Goal: Task Accomplishment & Management: Complete application form

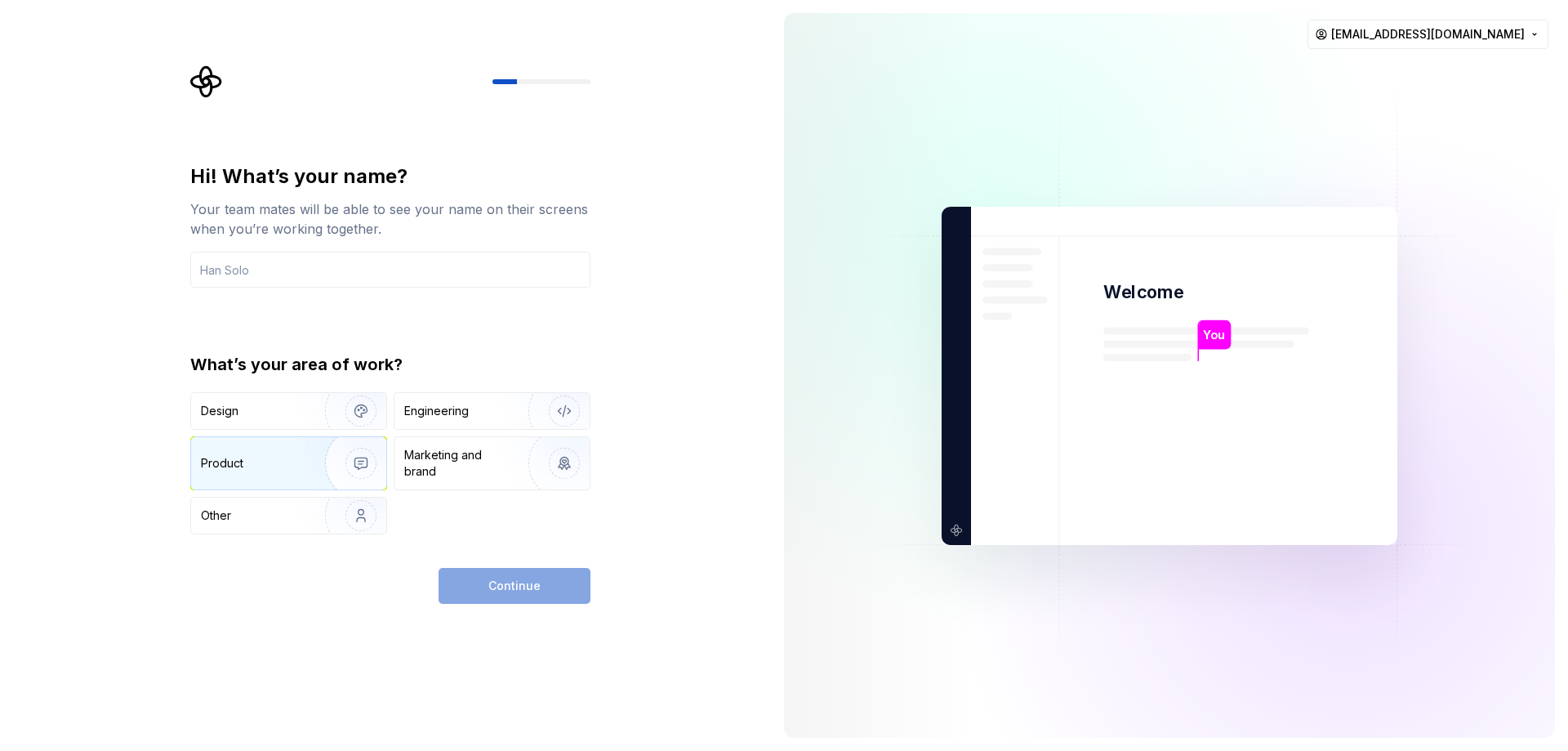
click at [255, 469] on div "Product" at bounding box center [254, 463] width 108 height 17
click at [253, 404] on div "Design" at bounding box center [252, 411] width 103 height 17
click at [250, 459] on div "Product" at bounding box center [254, 463] width 108 height 17
click at [488, 583] on div "Continue" at bounding box center [514, 586] width 152 height 36
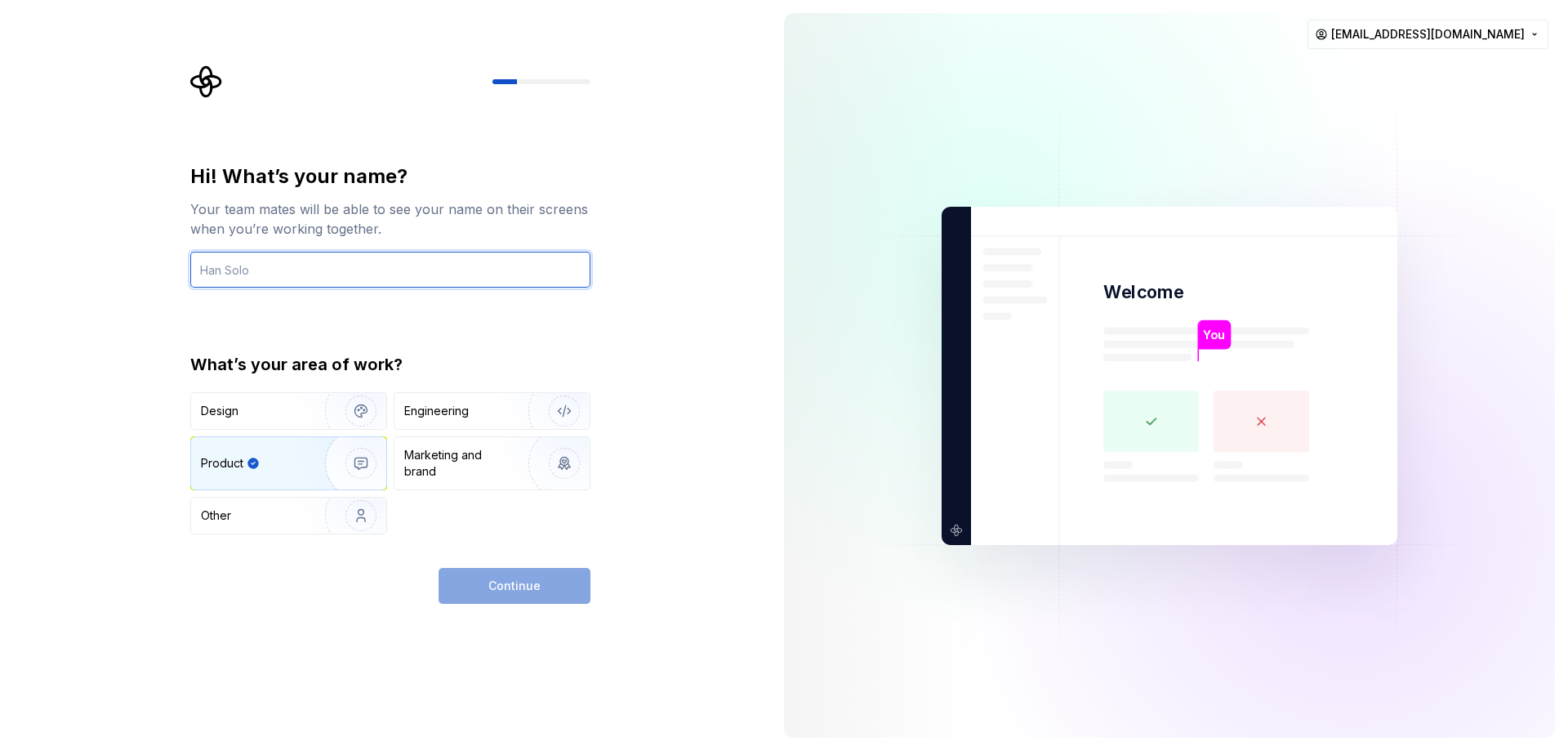
click at [287, 267] on input "text" at bounding box center [390, 270] width 400 height 36
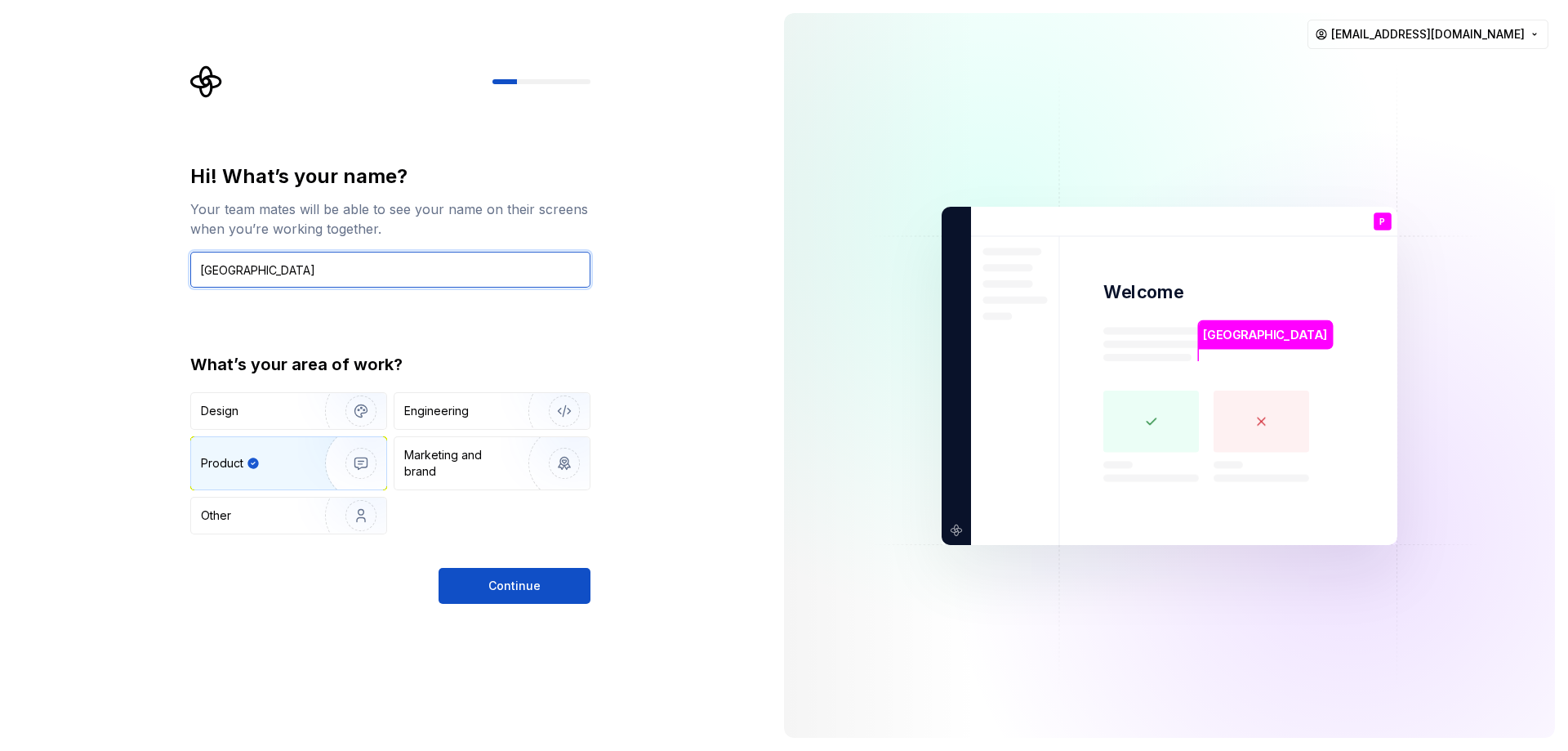
click at [373, 279] on input "Parisa" at bounding box center [390, 270] width 400 height 36
click at [429, 266] on input "Parisa" at bounding box center [390, 270] width 400 height 36
type input "Parisa :)"
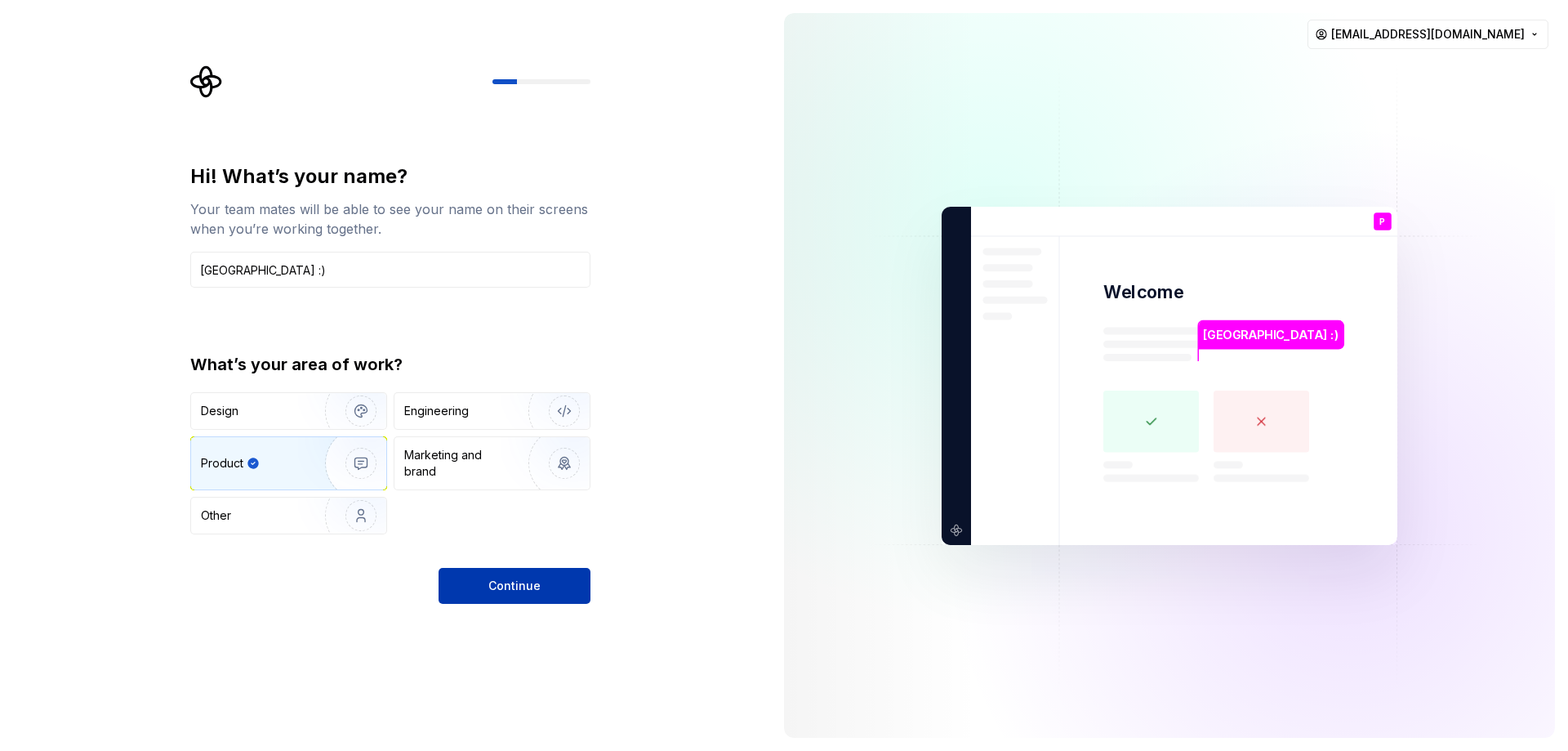
click at [477, 593] on button "Continue" at bounding box center [514, 586] width 152 height 36
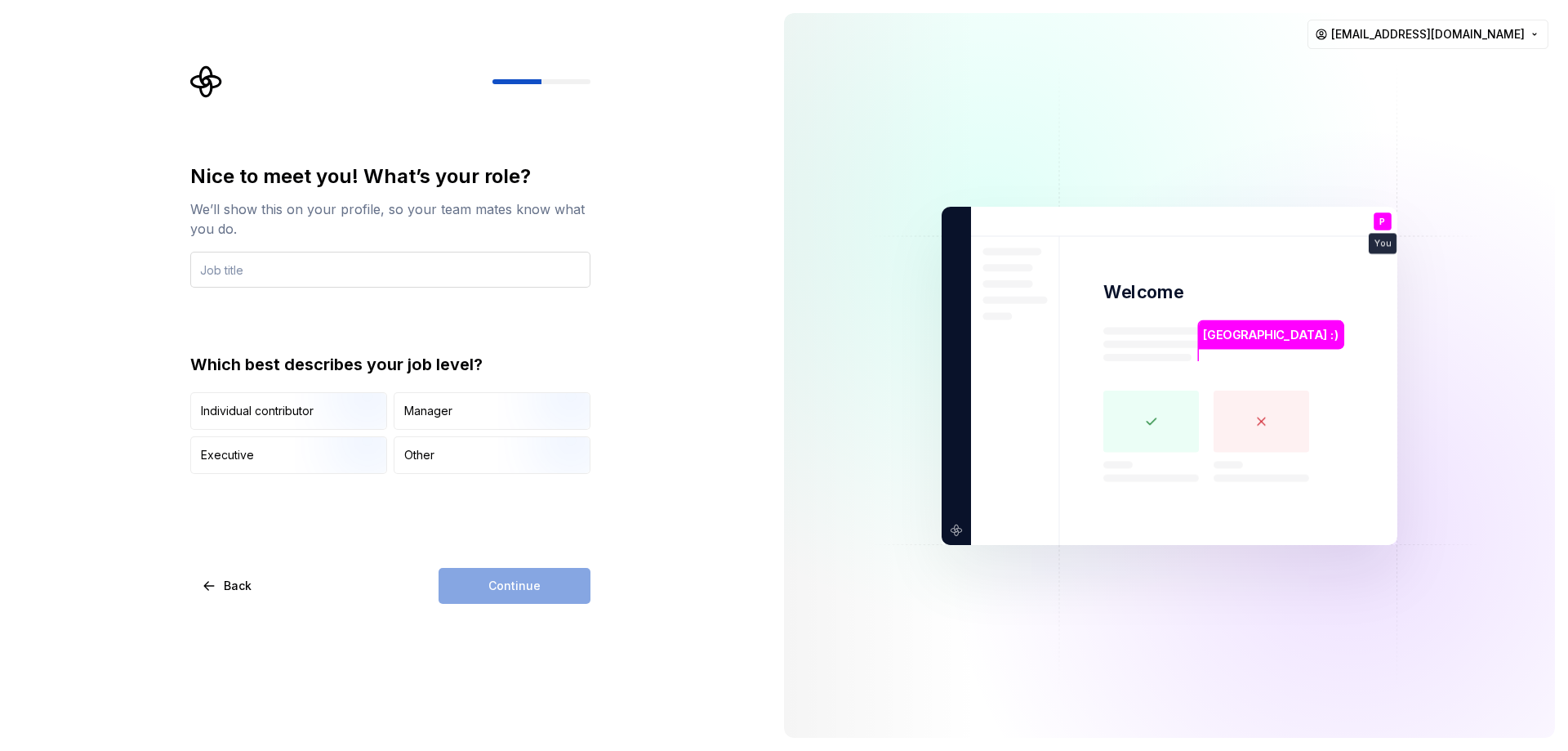
click at [253, 272] on input "text" at bounding box center [390, 270] width 400 height 36
type input "P"
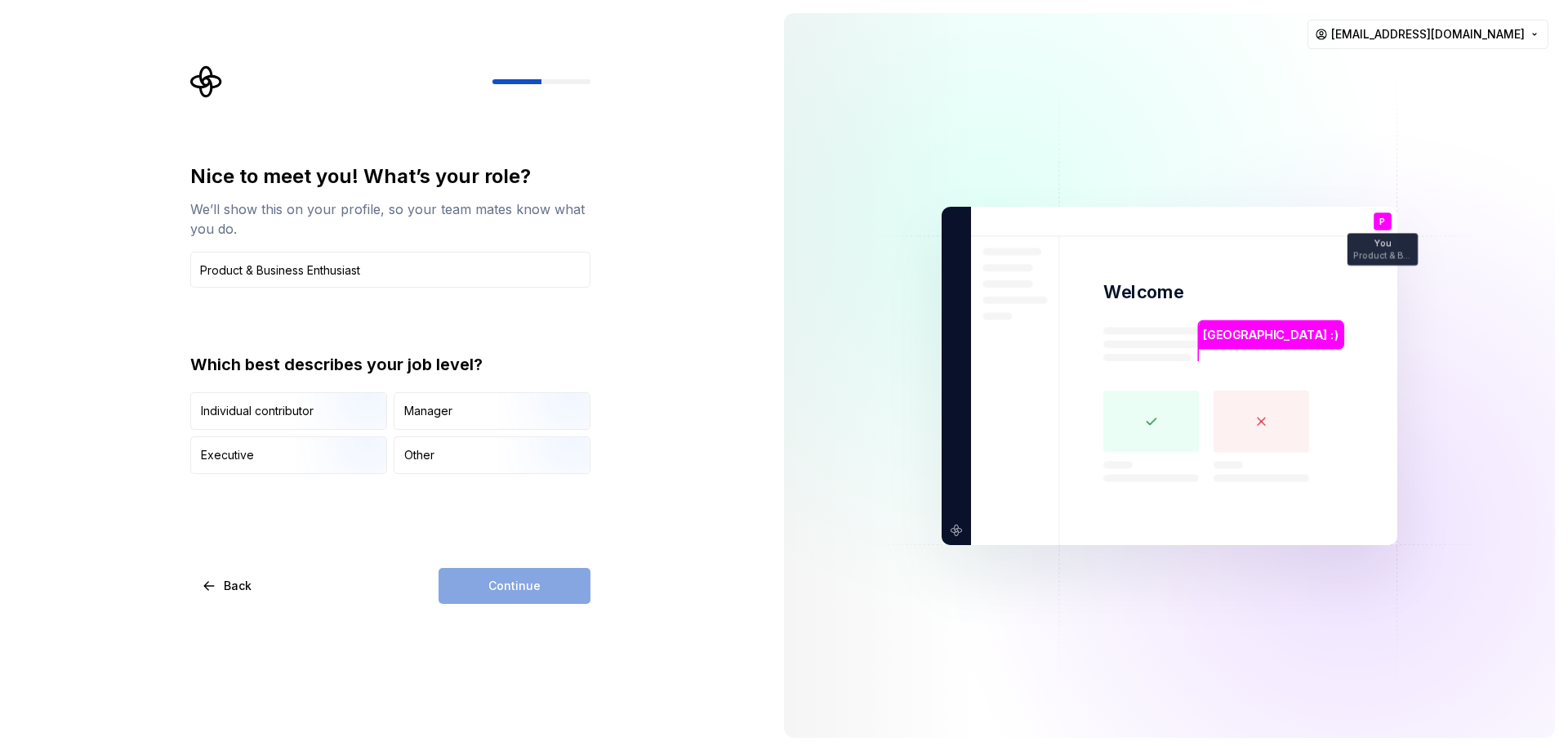
type input "Product & Business Enthusiast"
click at [237, 242] on div "Nice to meet you! What’s your role? We’ll show this on your profile, so your te…" at bounding box center [390, 225] width 400 height 124
click at [475, 456] on div "Other" at bounding box center [492, 455] width 196 height 36
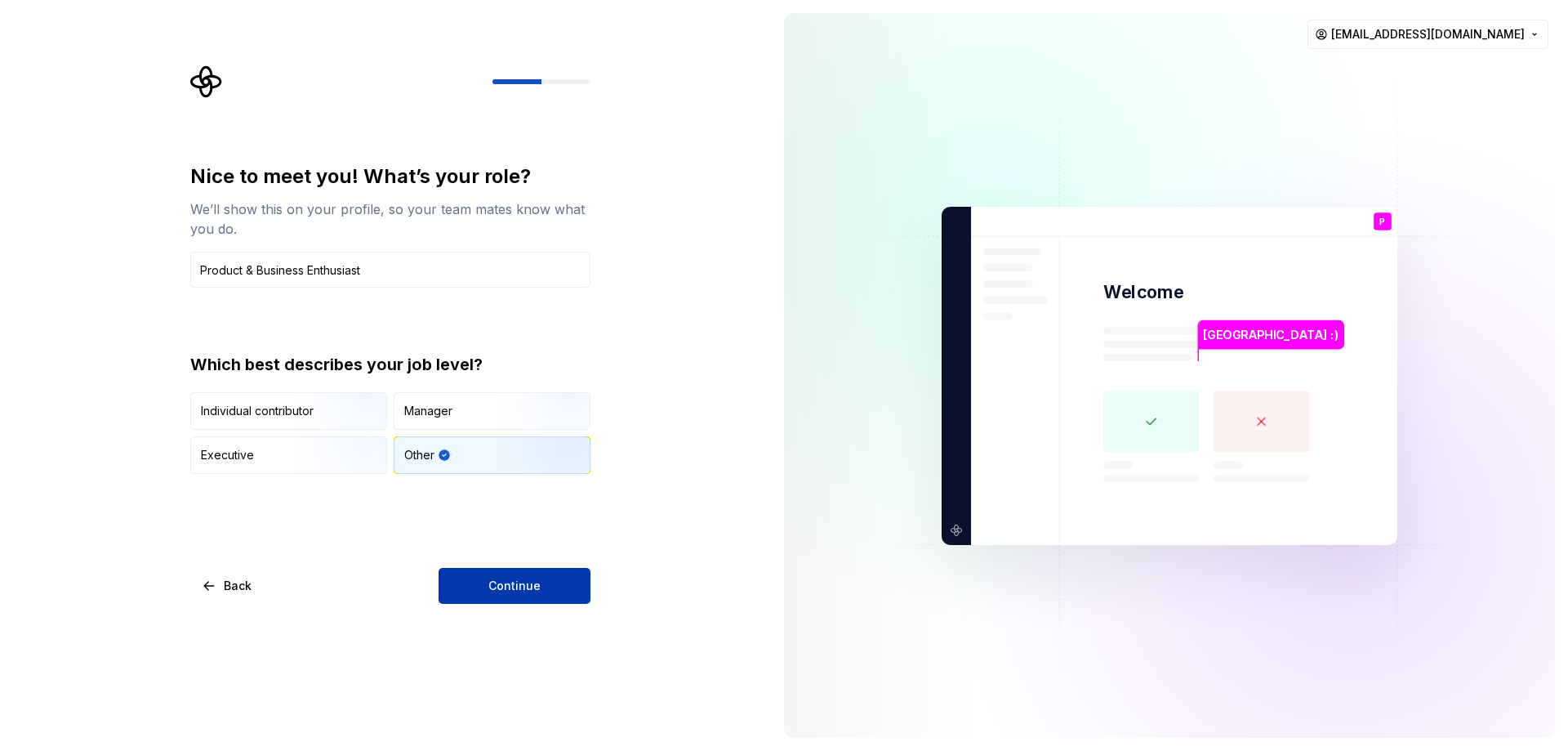
click at [511, 593] on button "Continue" at bounding box center [514, 586] width 152 height 36
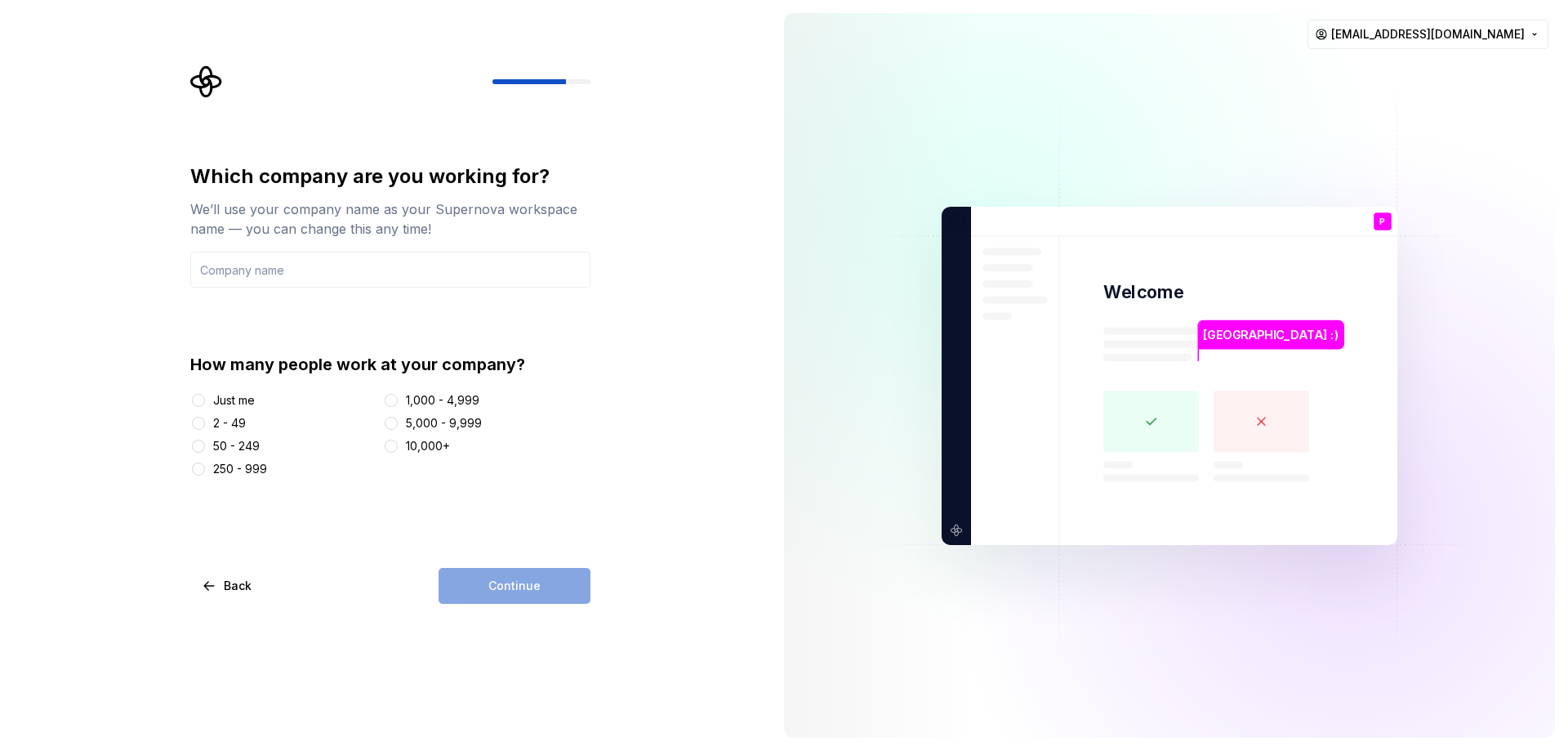
click at [253, 397] on div "Just me" at bounding box center [234, 400] width 41 height 17
click at [205, 397] on button "Just me" at bounding box center [199, 400] width 13 height 13
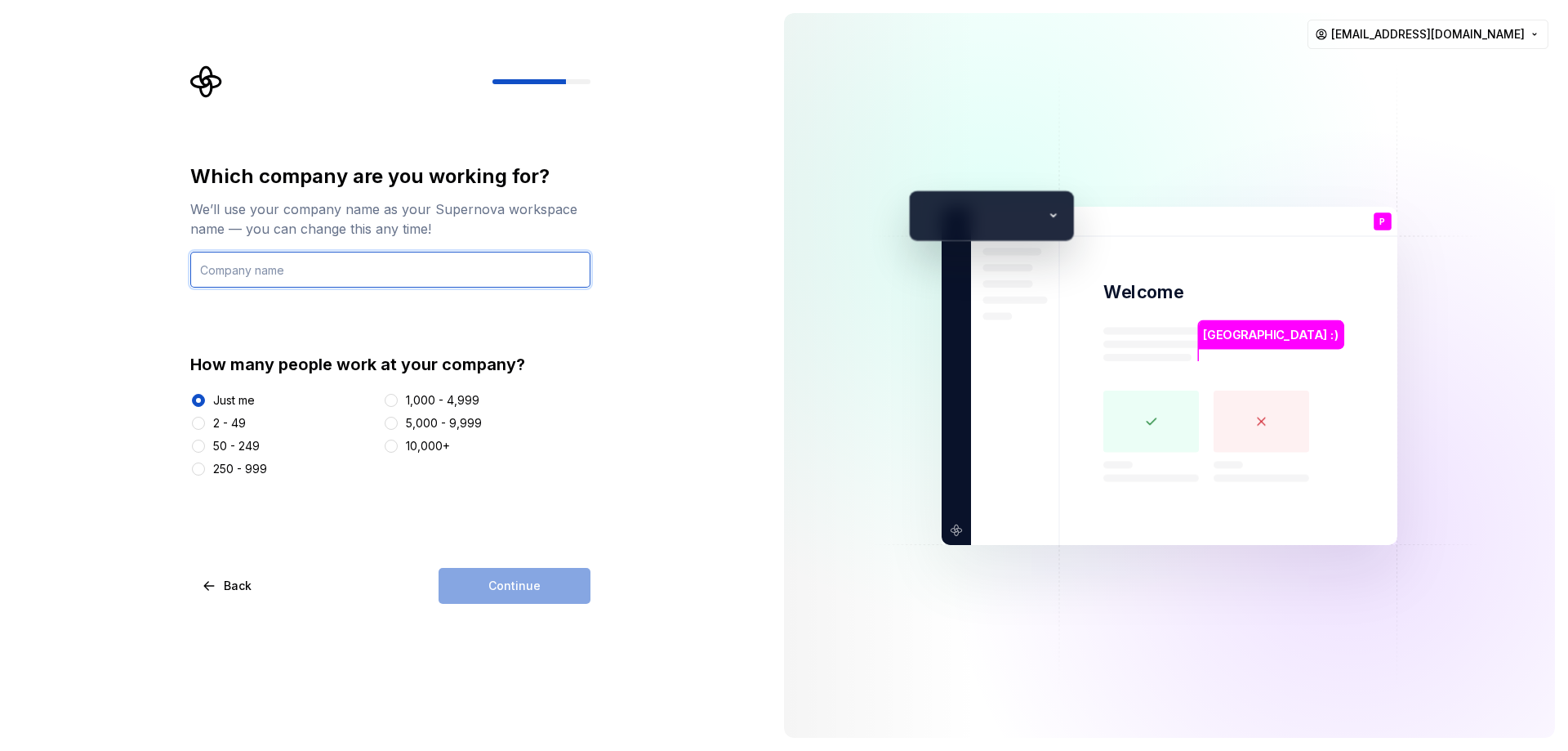
click at [265, 258] on input "text" at bounding box center [390, 270] width 400 height 36
click at [210, 401] on div "Just me" at bounding box center [284, 400] width 187 height 17
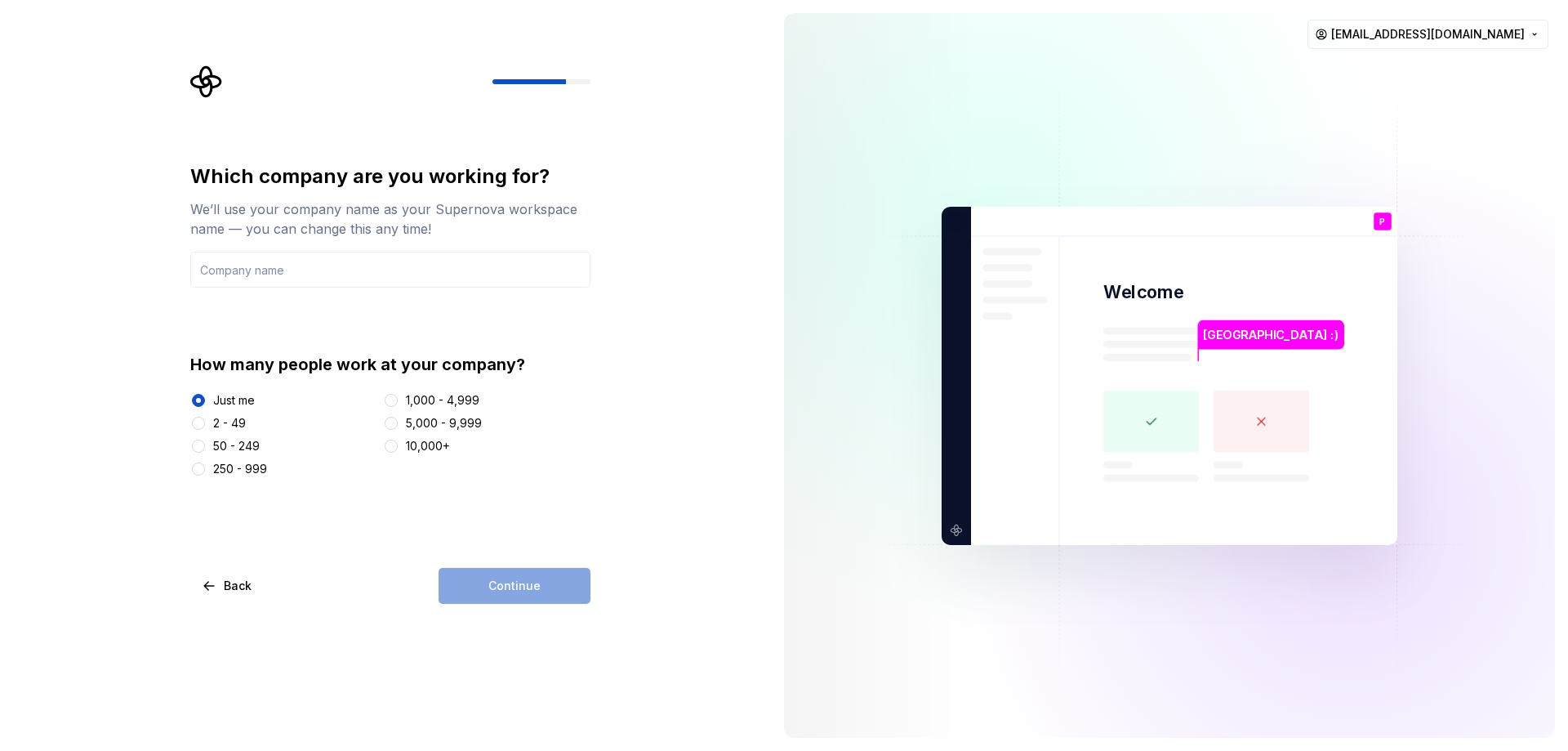
click at [205, 422] on div at bounding box center [199, 423] width 17 height 17
click at [200, 424] on button "2 - 49" at bounding box center [199, 423] width 13 height 13
click at [203, 423] on button "2 - 49" at bounding box center [199, 423] width 13 height 13
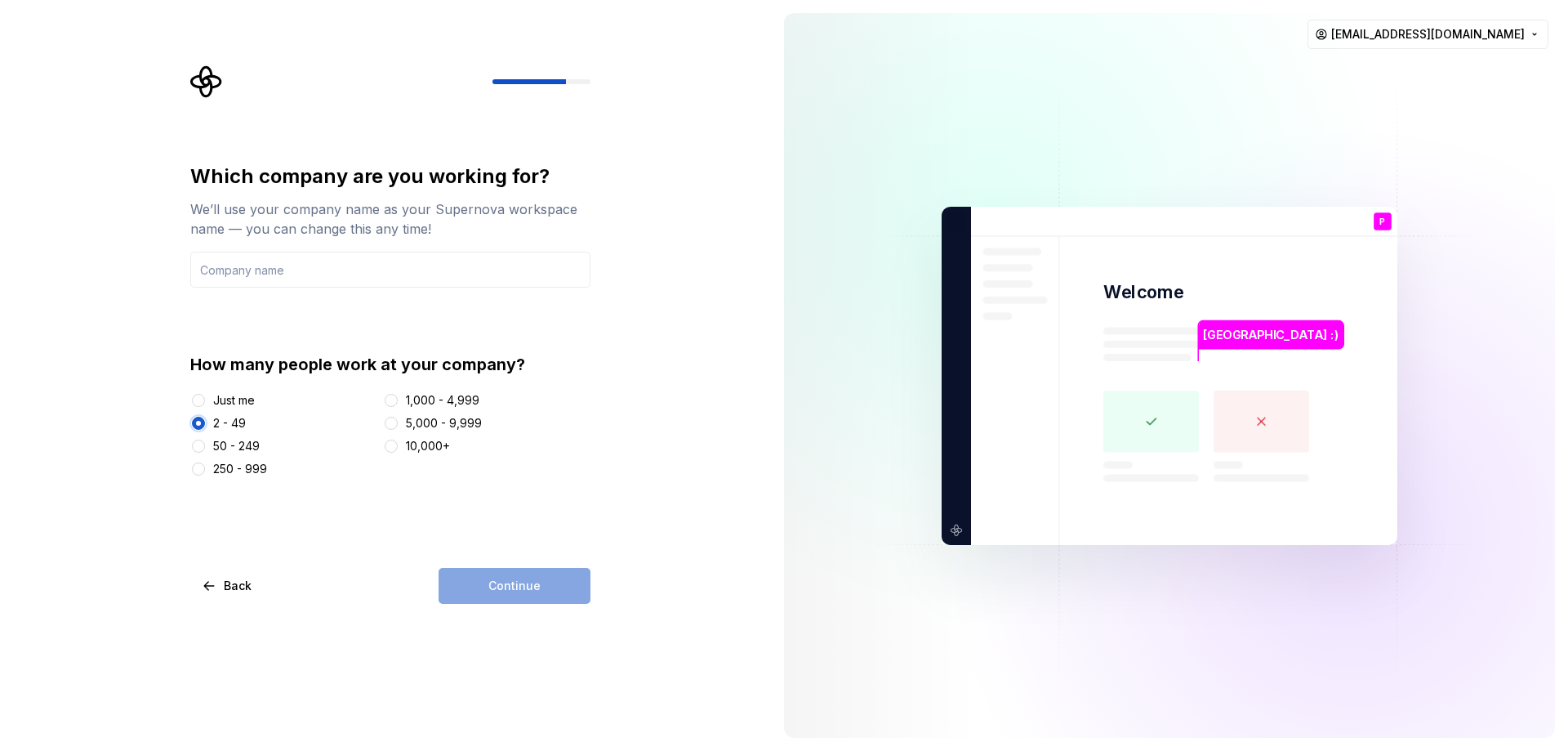
click at [203, 423] on button "2 - 49" at bounding box center [199, 423] width 13 height 13
click at [509, 585] on div "Continue" at bounding box center [514, 586] width 152 height 36
click at [294, 276] on input "text" at bounding box center [390, 270] width 400 height 36
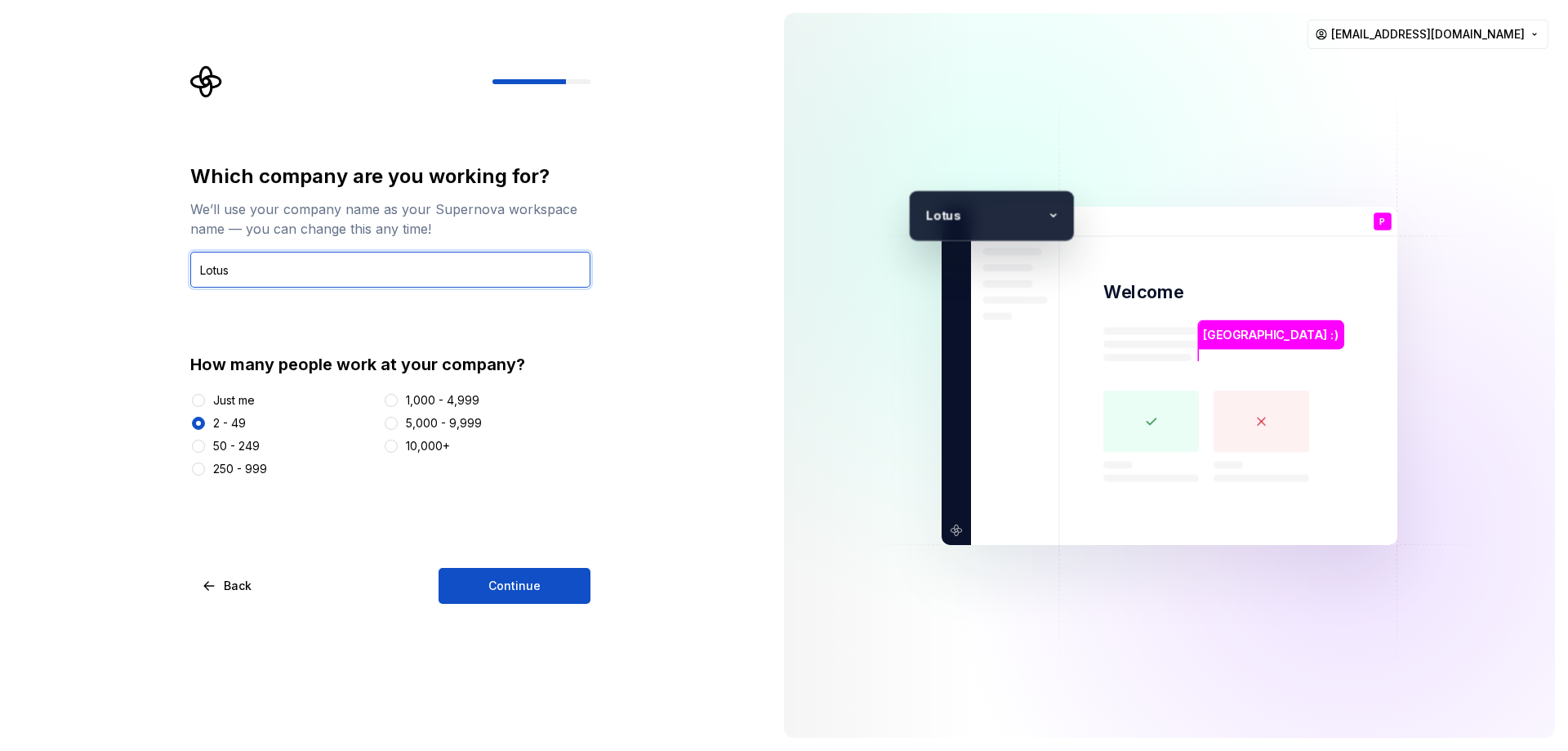
click at [243, 276] on input "Lotus" at bounding box center [390, 270] width 400 height 36
drag, startPoint x: 243, startPoint y: 276, endPoint x: 197, endPoint y: 287, distance: 47.3
click at [197, 287] on div "Which company are you working for? We’ll use your company name as your Supernov…" at bounding box center [390, 320] width 400 height 314
click at [305, 267] on input "Lotus" at bounding box center [390, 270] width 400 height 36
click at [269, 278] on input "Lotus" at bounding box center [390, 270] width 400 height 36
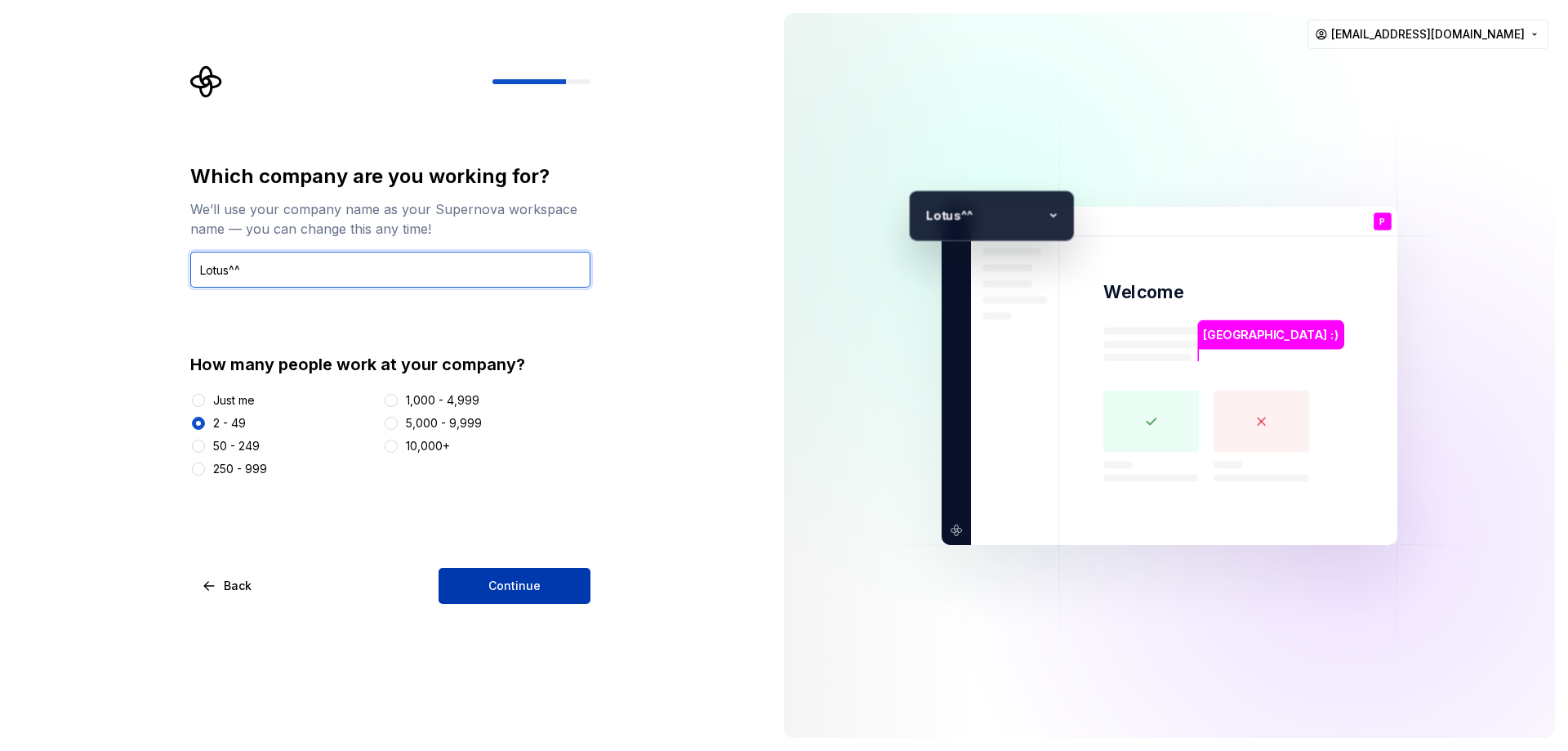
type input "Lotus^^"
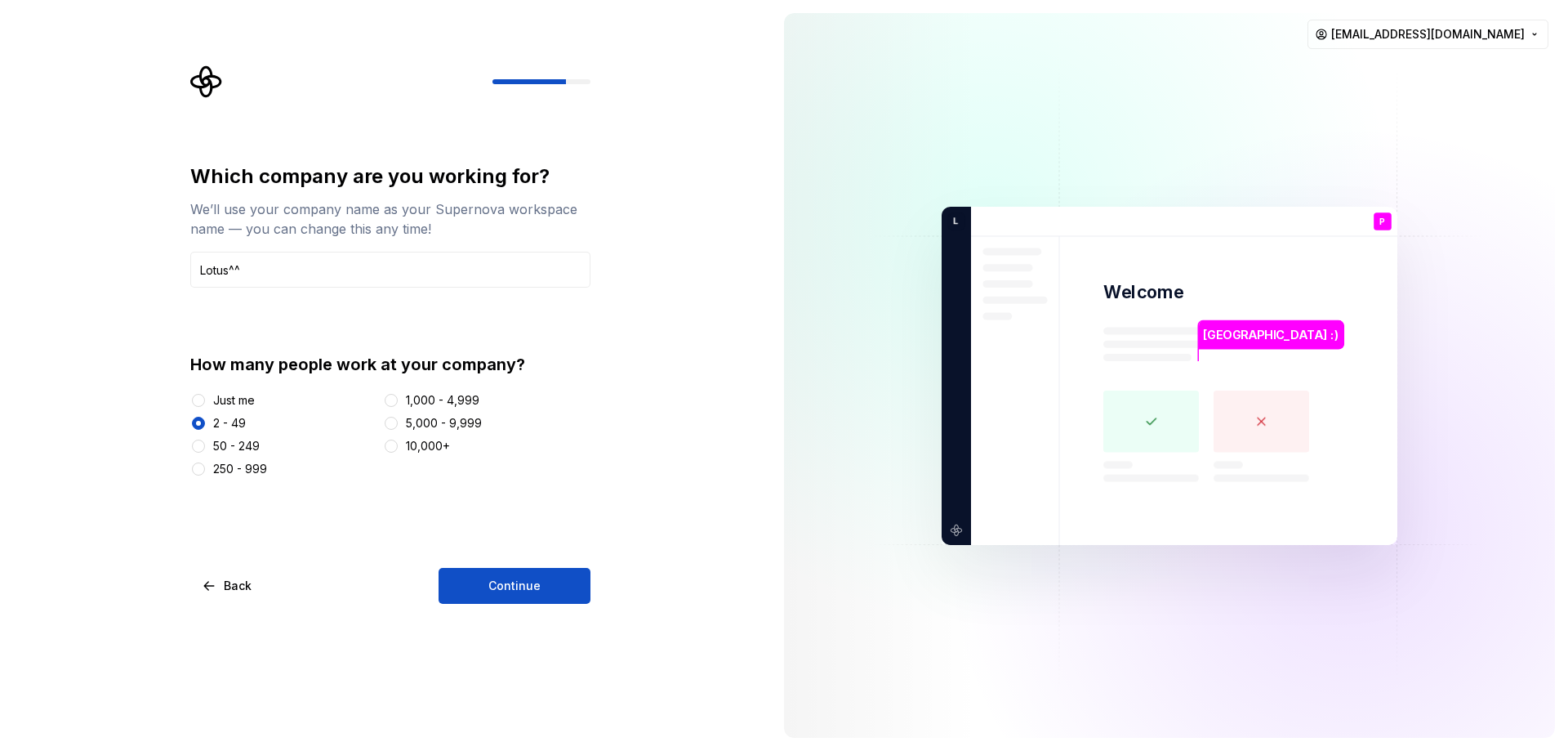
click at [518, 597] on button "Continue" at bounding box center [514, 586] width 152 height 36
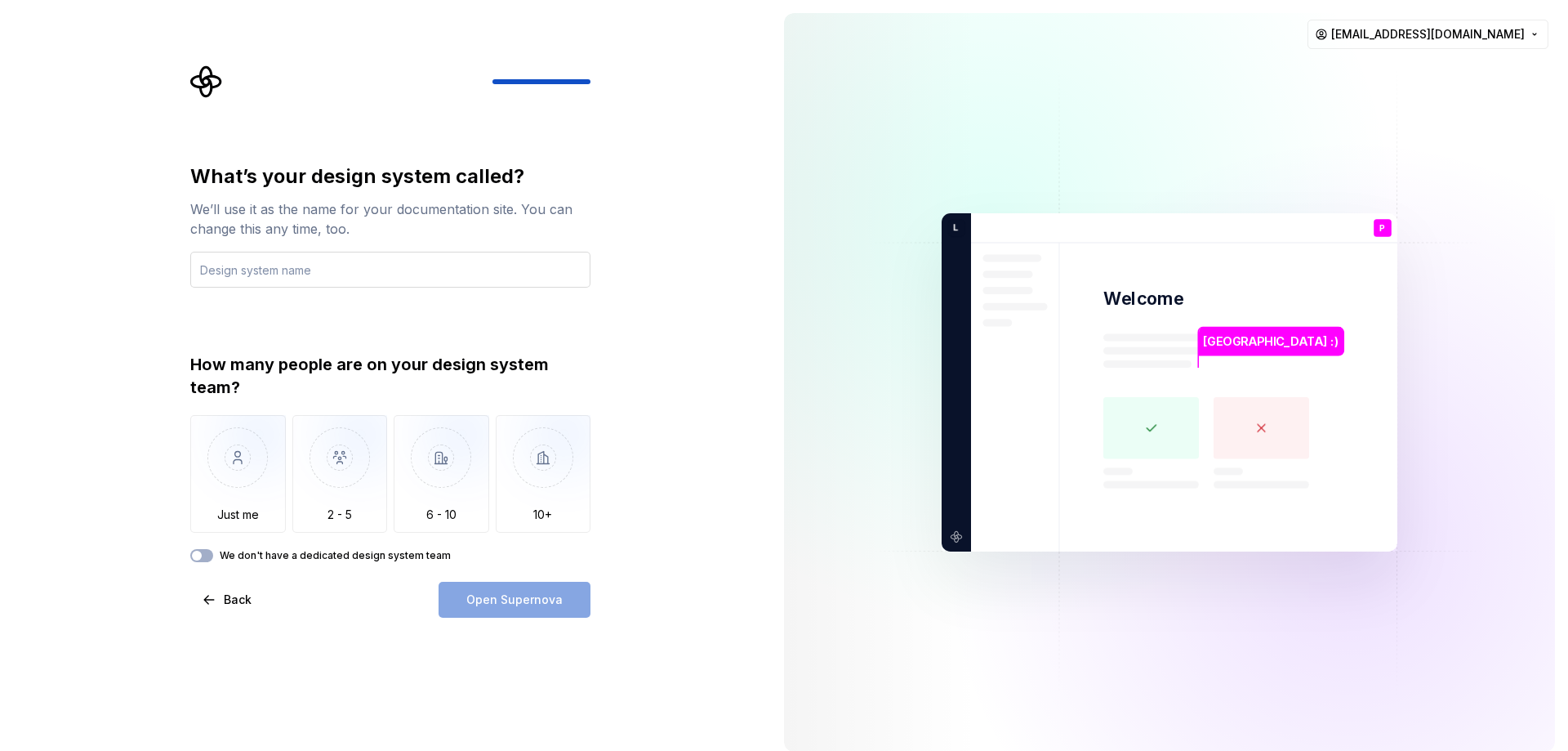
click at [232, 268] on input "text" at bounding box center [390, 270] width 400 height 36
drag, startPoint x: 245, startPoint y: 215, endPoint x: 357, endPoint y: 228, distance: 112.8
click at [357, 228] on div "We’ll use it as the name for your documentation site. You can change this any t…" at bounding box center [390, 219] width 400 height 40
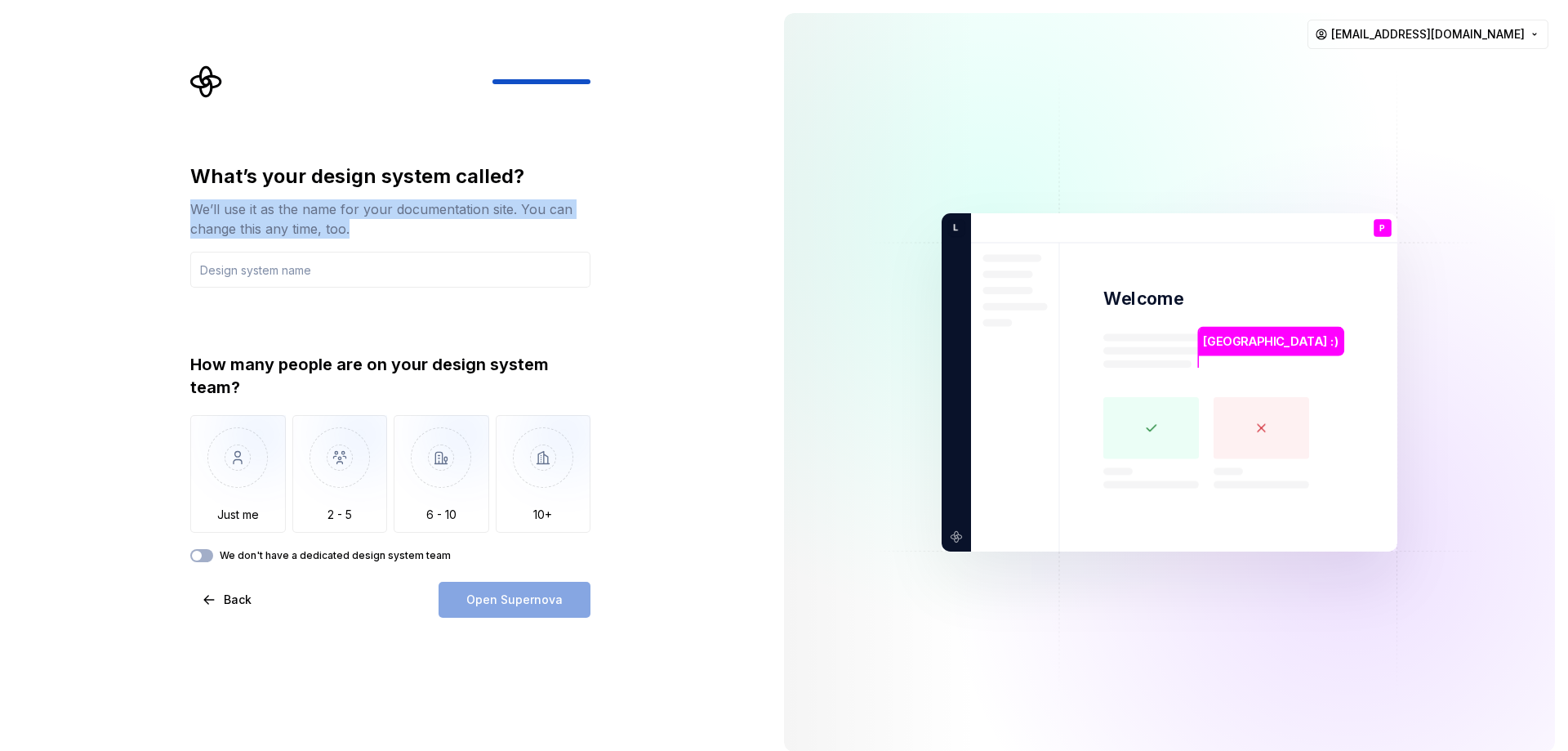
click at [357, 228] on div "We’ll use it as the name for your documentation site. You can change this any t…" at bounding box center [390, 219] width 400 height 40
click at [359, 237] on div "We’ll use it as the name for your documentation site. You can change this any t…" at bounding box center [390, 219] width 400 height 40
click at [321, 263] on input "text" at bounding box center [390, 270] width 400 height 36
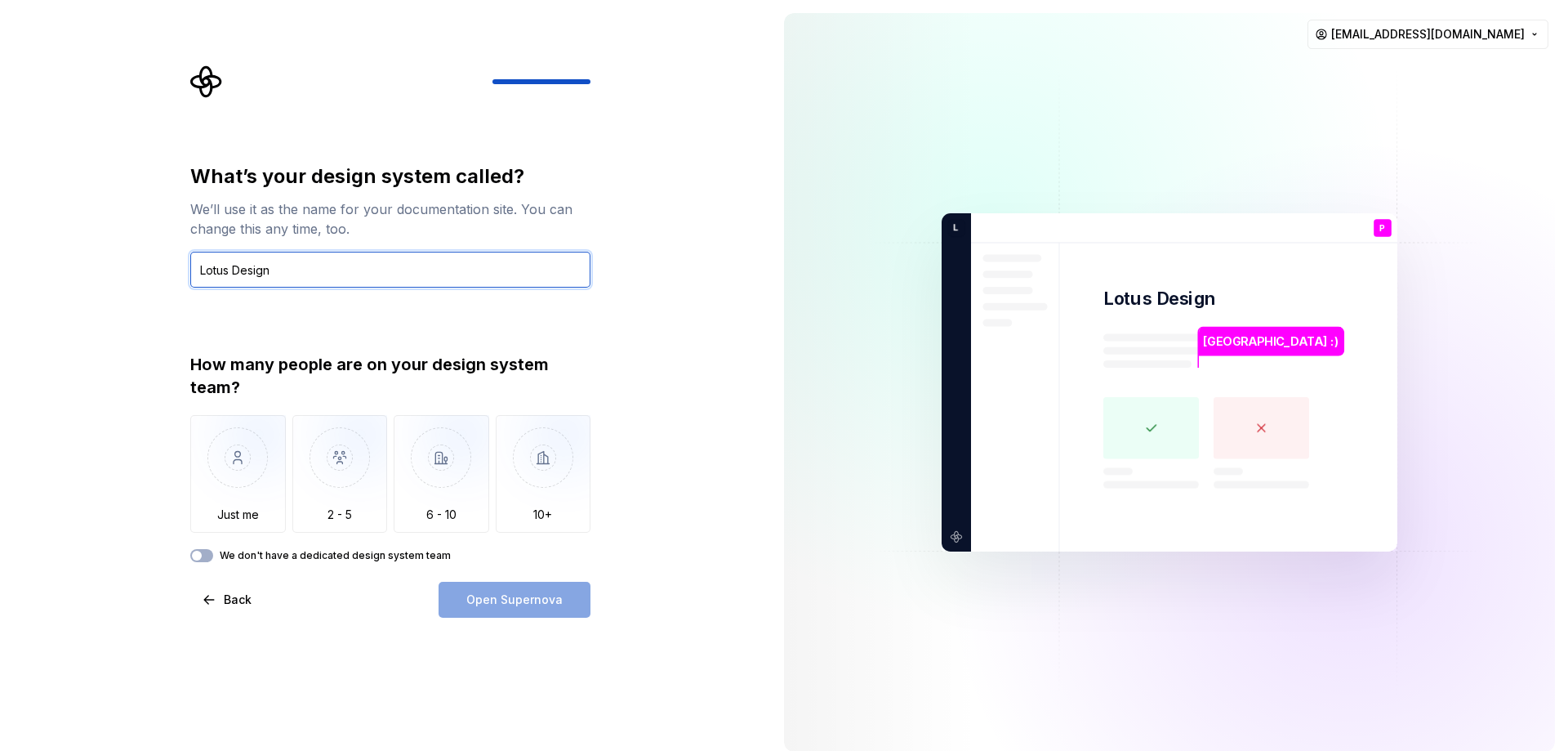
click at [230, 268] on input "Lotus Design" at bounding box center [390, 270] width 400 height 36
type input "Lotus Design"
click at [295, 343] on div "What’s your design system called? We’ll use it as the name for your documentati…" at bounding box center [390, 362] width 400 height 399
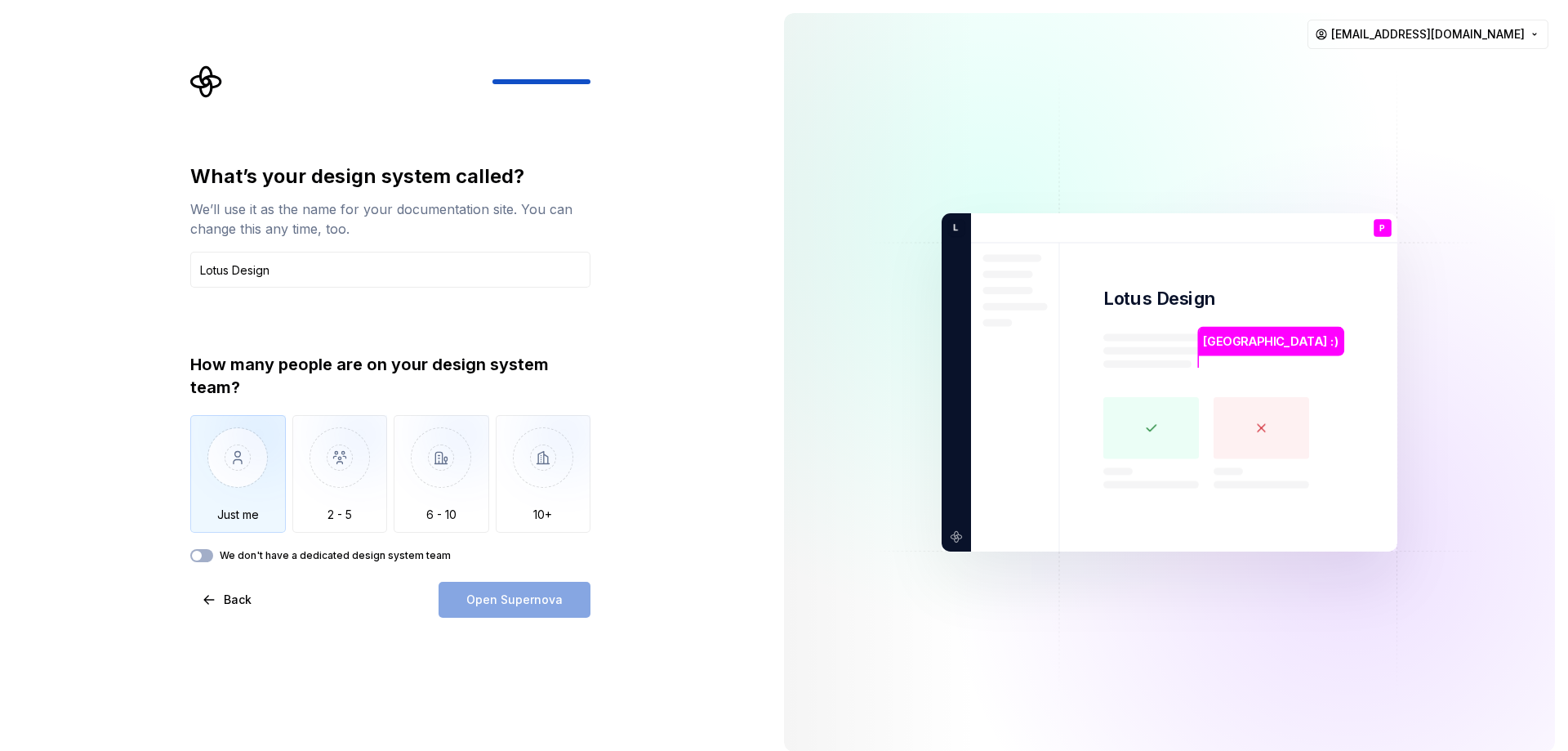
click at [259, 459] on img "button" at bounding box center [239, 470] width 96 height 110
click at [240, 550] on label "We don't have a dedicated design system team" at bounding box center [335, 555] width 231 height 13
click at [213, 550] on button "We don't have a dedicated design system team" at bounding box center [202, 555] width 23 height 13
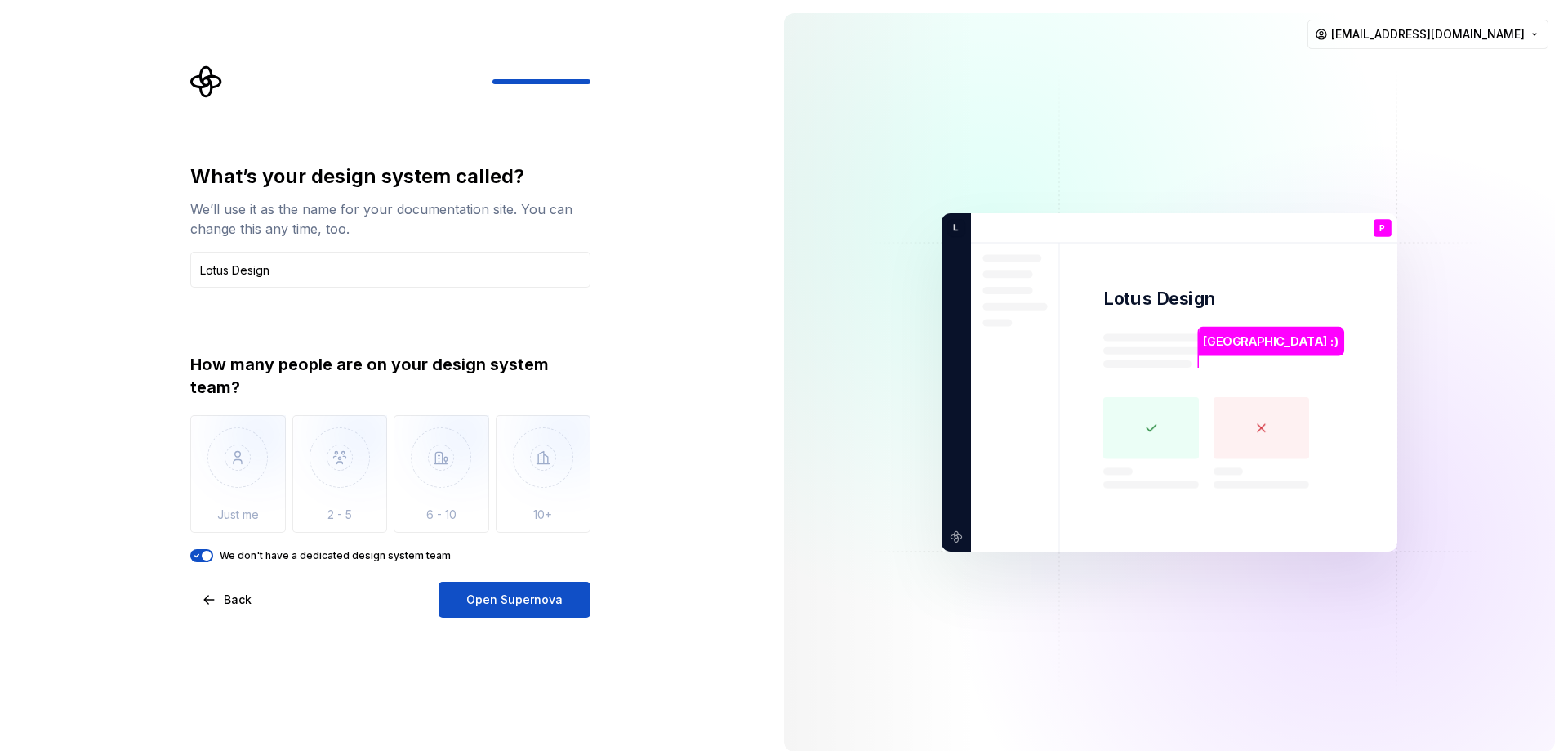
click at [240, 550] on label "We don't have a dedicated design system team" at bounding box center [335, 555] width 231 height 13
click at [213, 550] on button "We don't have a dedicated design system team" at bounding box center [202, 555] width 23 height 13
click at [240, 550] on label "We don't have a dedicated design system team" at bounding box center [335, 555] width 231 height 13
click at [213, 550] on button "We don't have a dedicated design system team" at bounding box center [202, 555] width 23 height 13
click at [290, 269] on input "Lotus Design" at bounding box center [390, 270] width 400 height 36
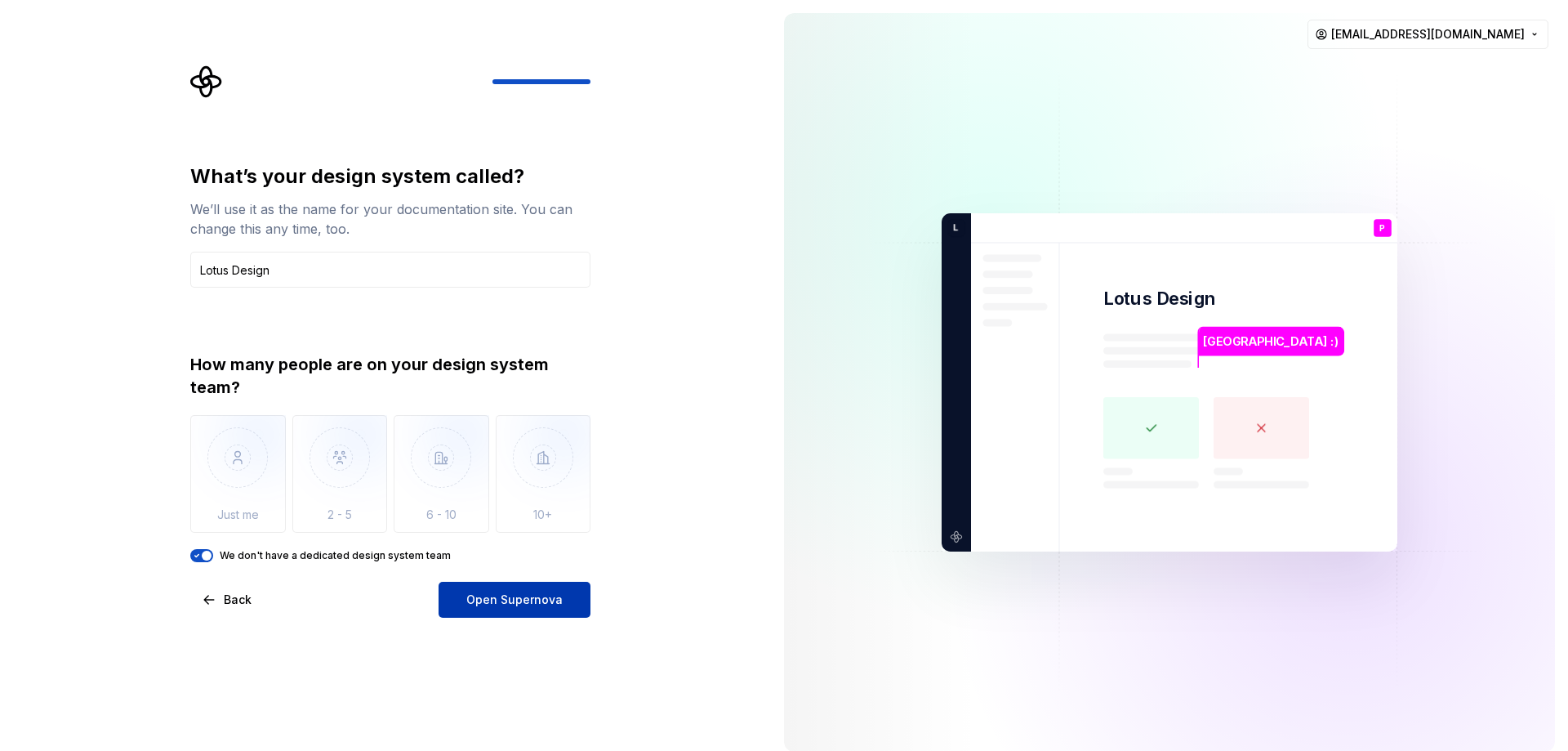
click at [469, 606] on button "Open Supernova" at bounding box center [514, 600] width 152 height 36
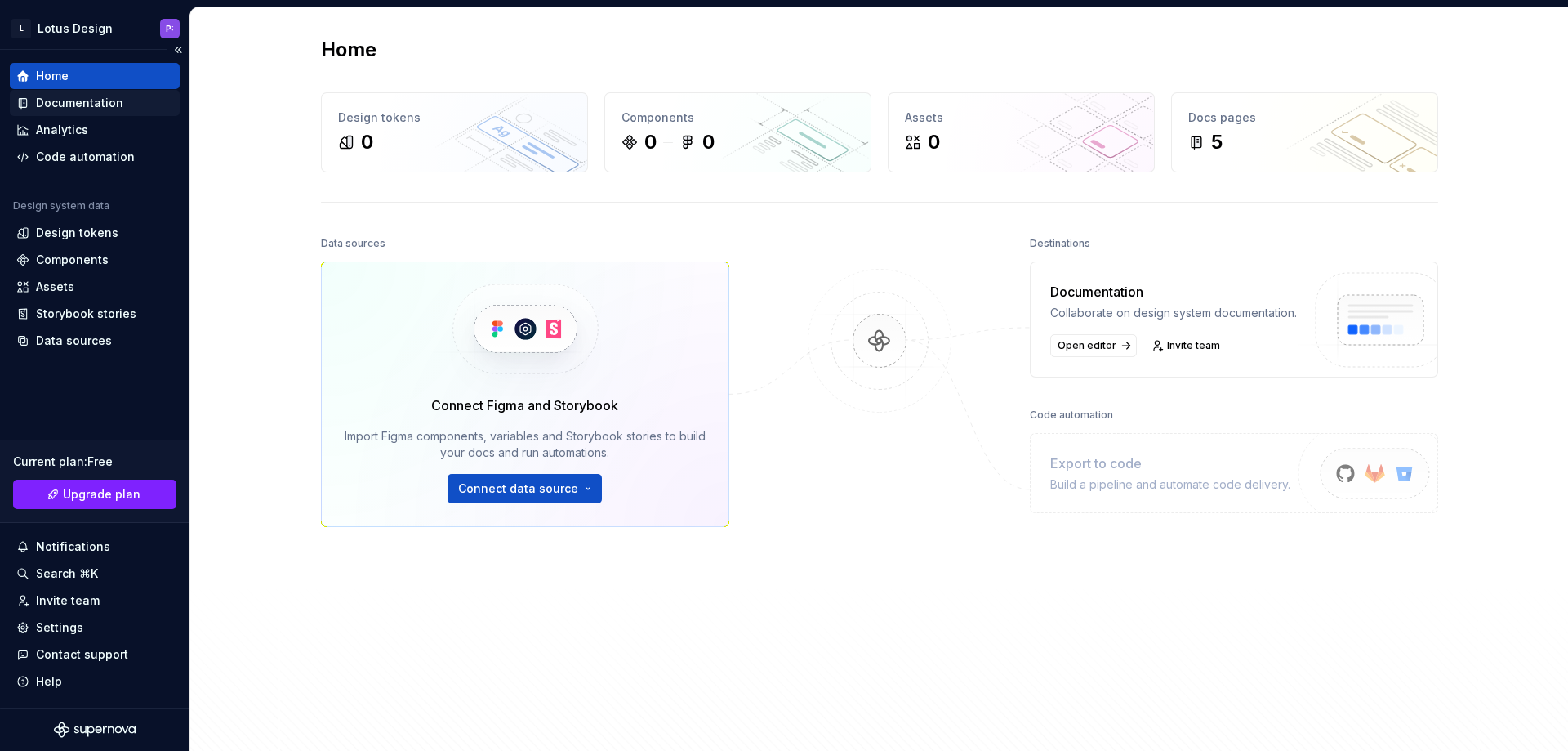
click at [26, 92] on div "Documentation" at bounding box center [95, 103] width 170 height 26
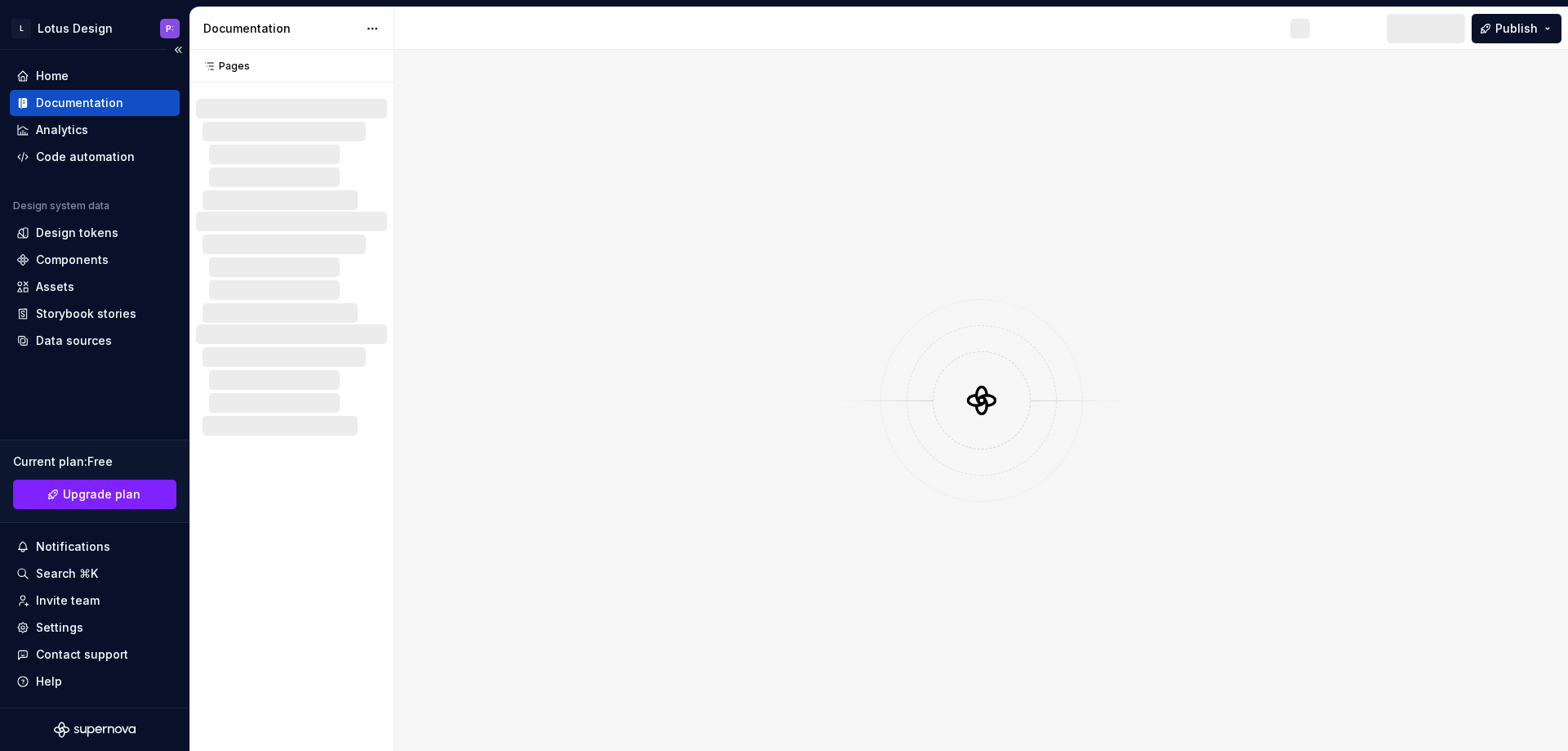
click at [90, 106] on div "Documentation" at bounding box center [80, 103] width 87 height 17
click at [1527, 23] on span "Publish" at bounding box center [1516, 29] width 42 height 17
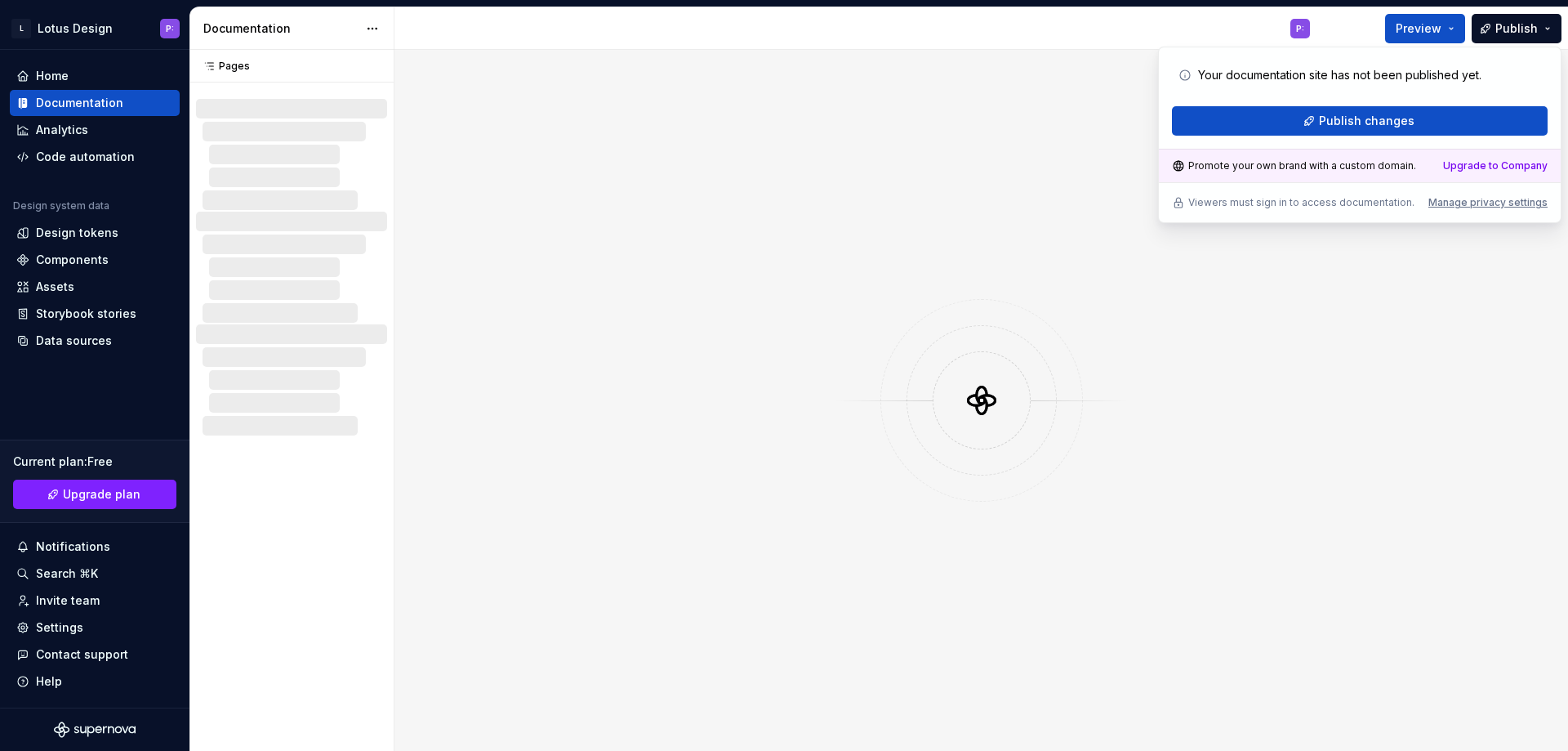
click at [1351, 70] on p "Your documentation site has not been published yet." at bounding box center [1339, 75] width 283 height 17
click at [1356, 82] on p "Your documentation site has not been published yet." at bounding box center [1339, 75] width 283 height 17
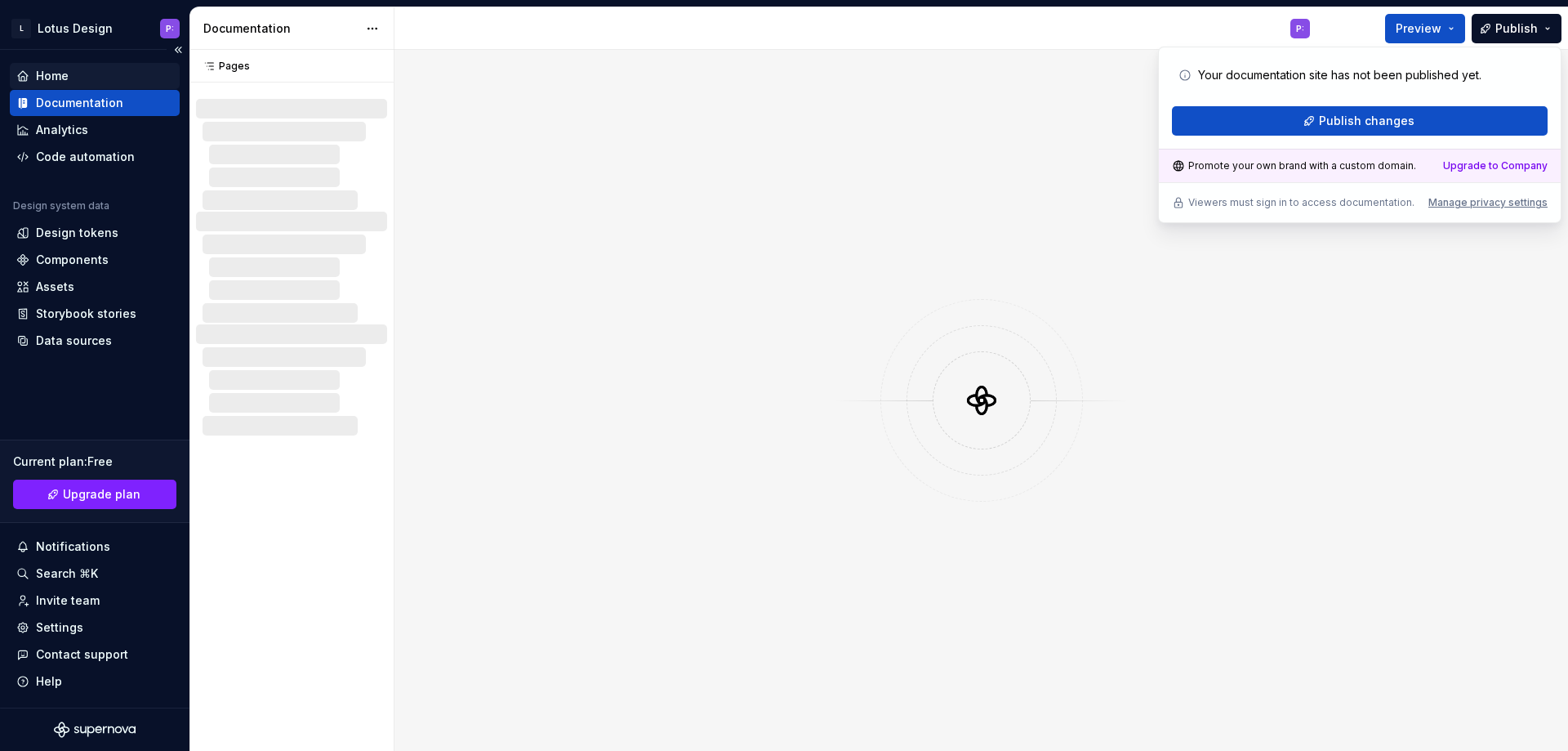
click at [118, 76] on div "Home" at bounding box center [95, 76] width 157 height 17
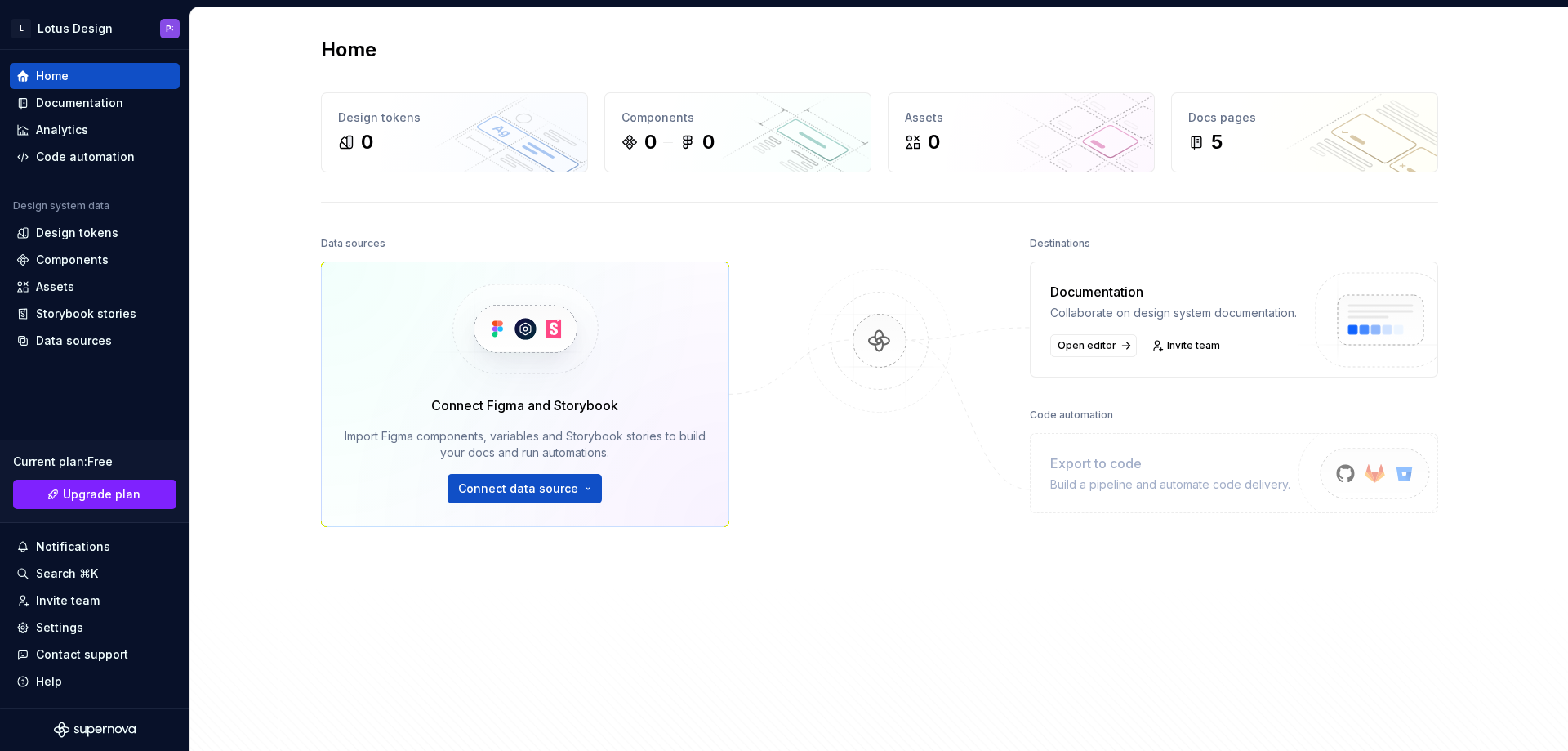
click at [861, 333] on img at bounding box center [880, 357] width 158 height 177
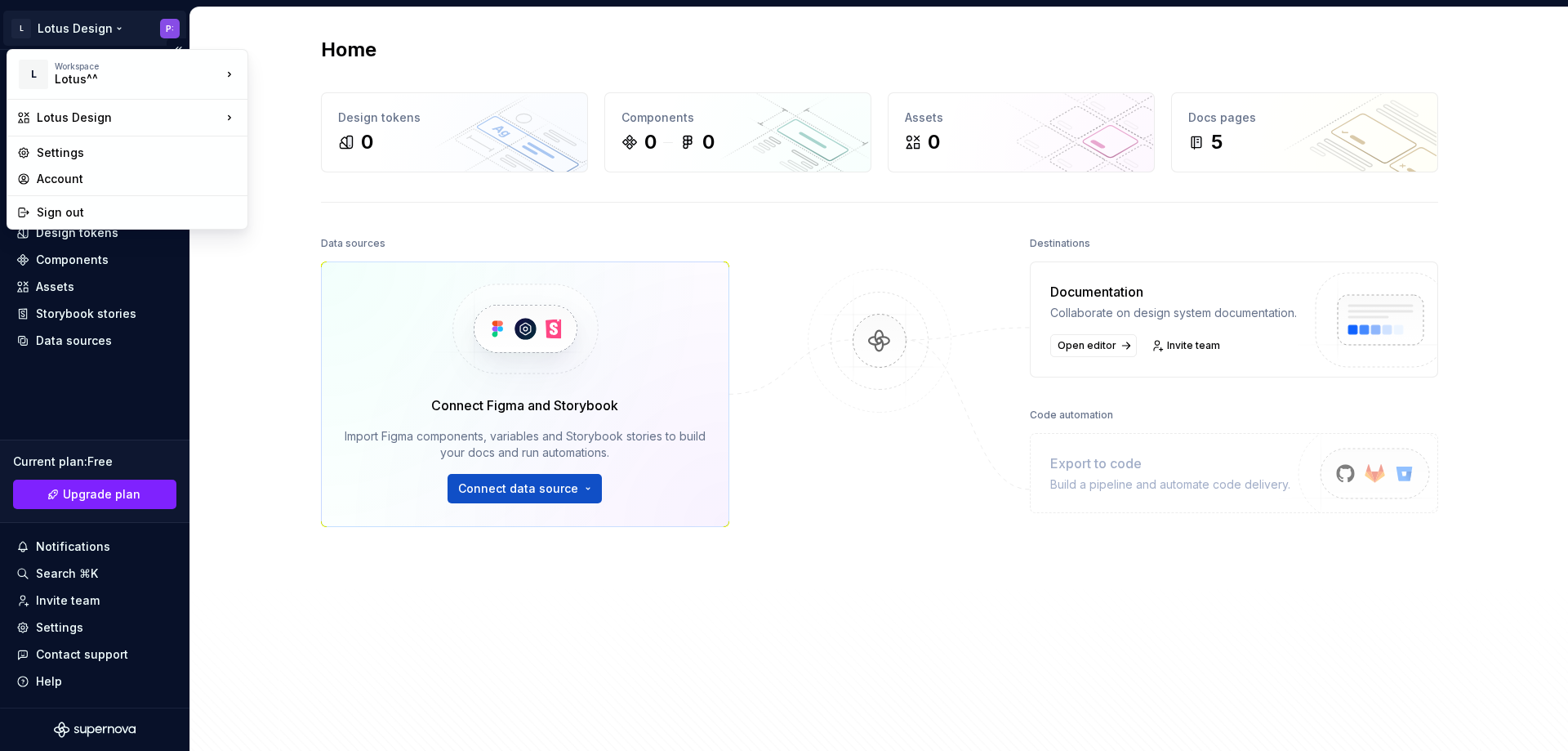
click at [80, 22] on html "L Lotus Design P: Home Documentation Analytics Code automation Design system da…" at bounding box center [784, 376] width 1568 height 751
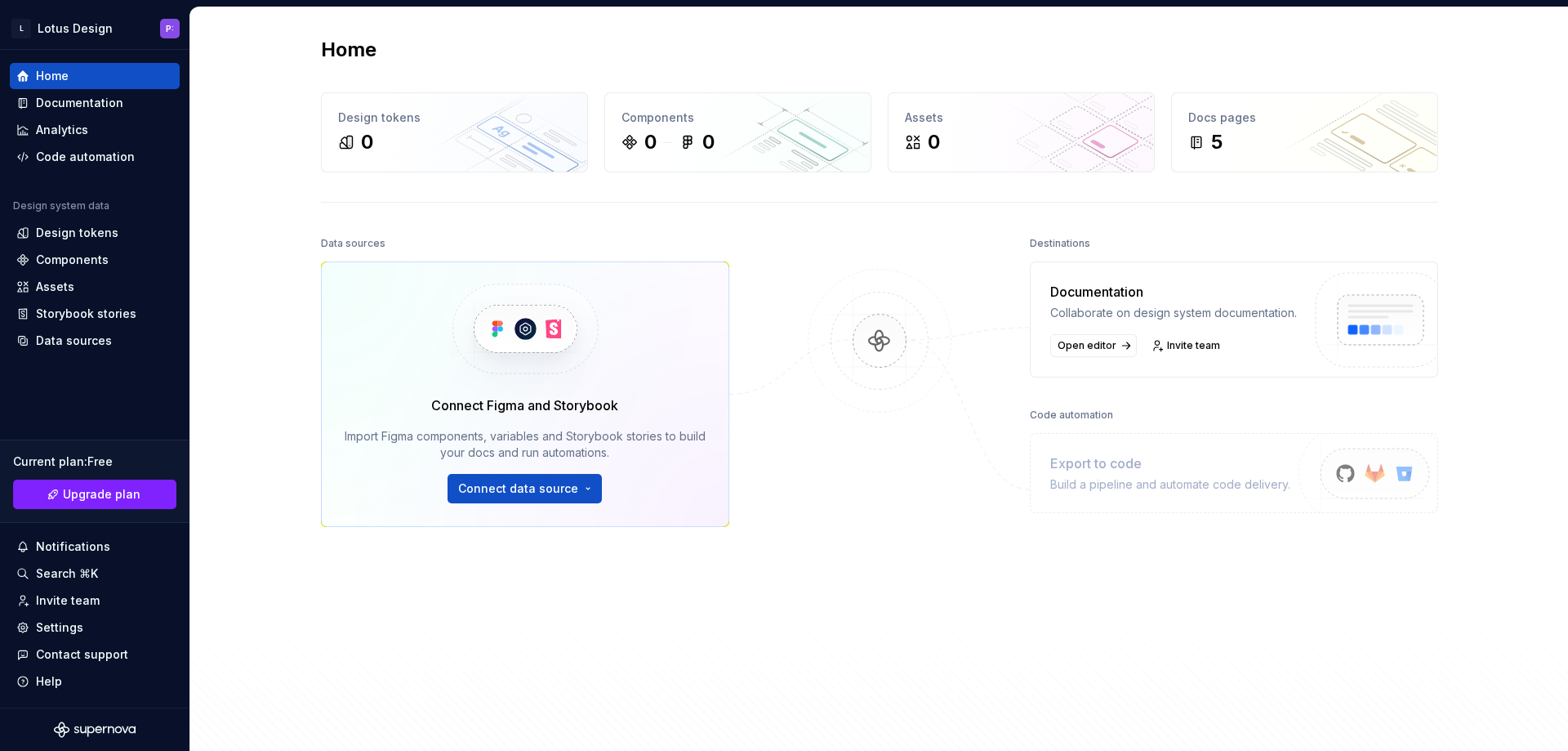
click at [349, 48] on h2 "Home" at bounding box center [348, 50] width 55 height 26
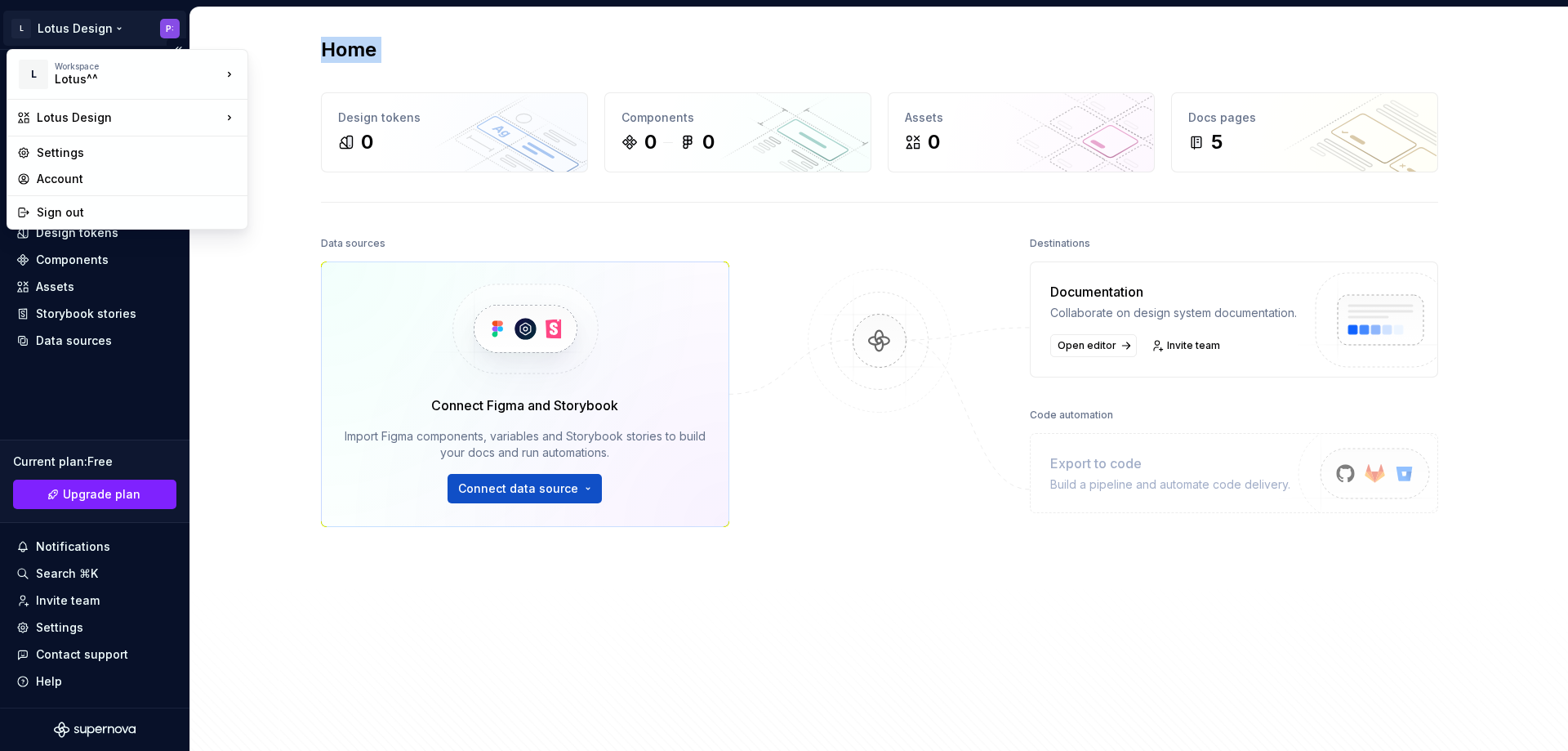
click at [87, 33] on html "L Lotus Design P: Home Documentation Analytics Code automation Design system da…" at bounding box center [784, 376] width 1568 height 751
click at [91, 78] on div "Lotus^^" at bounding box center [124, 79] width 139 height 17
click at [302, 72] on div "Lotus^^" at bounding box center [328, 70] width 106 height 17
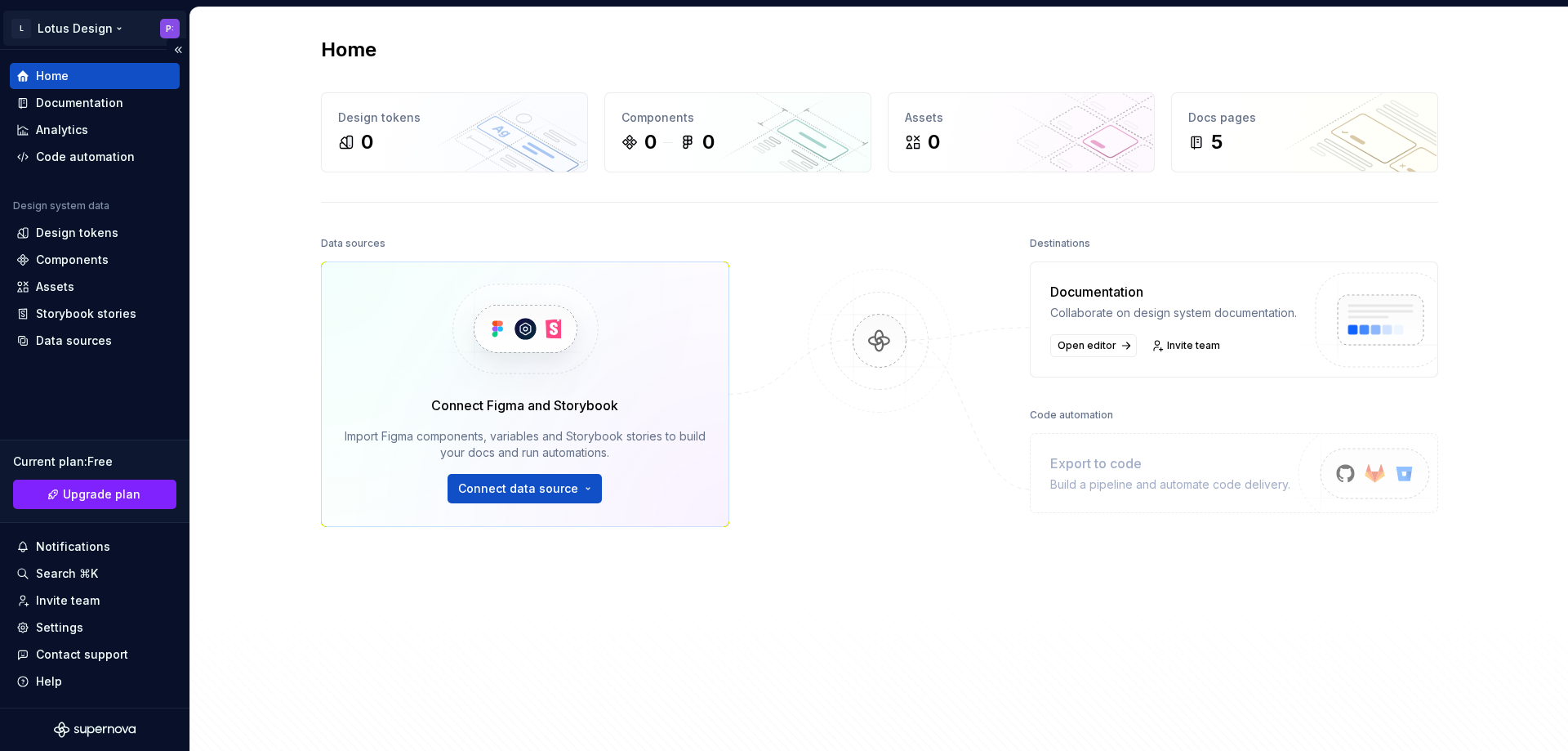
click at [131, 35] on html "L Lotus Design P: Home Documentation Analytics Code automation Design system da…" at bounding box center [784, 376] width 1568 height 751
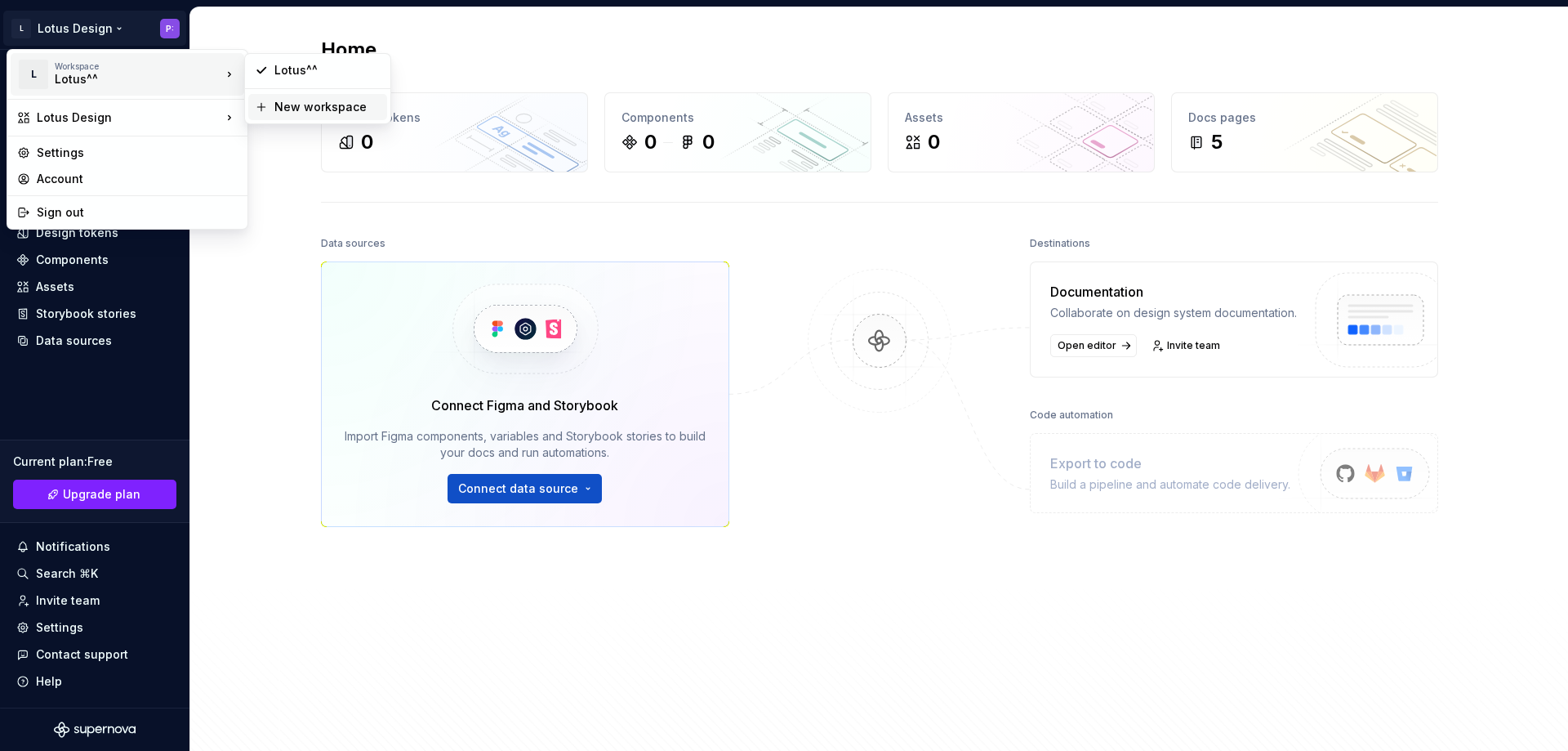
click at [305, 107] on div "New workspace" at bounding box center [328, 107] width 106 height 17
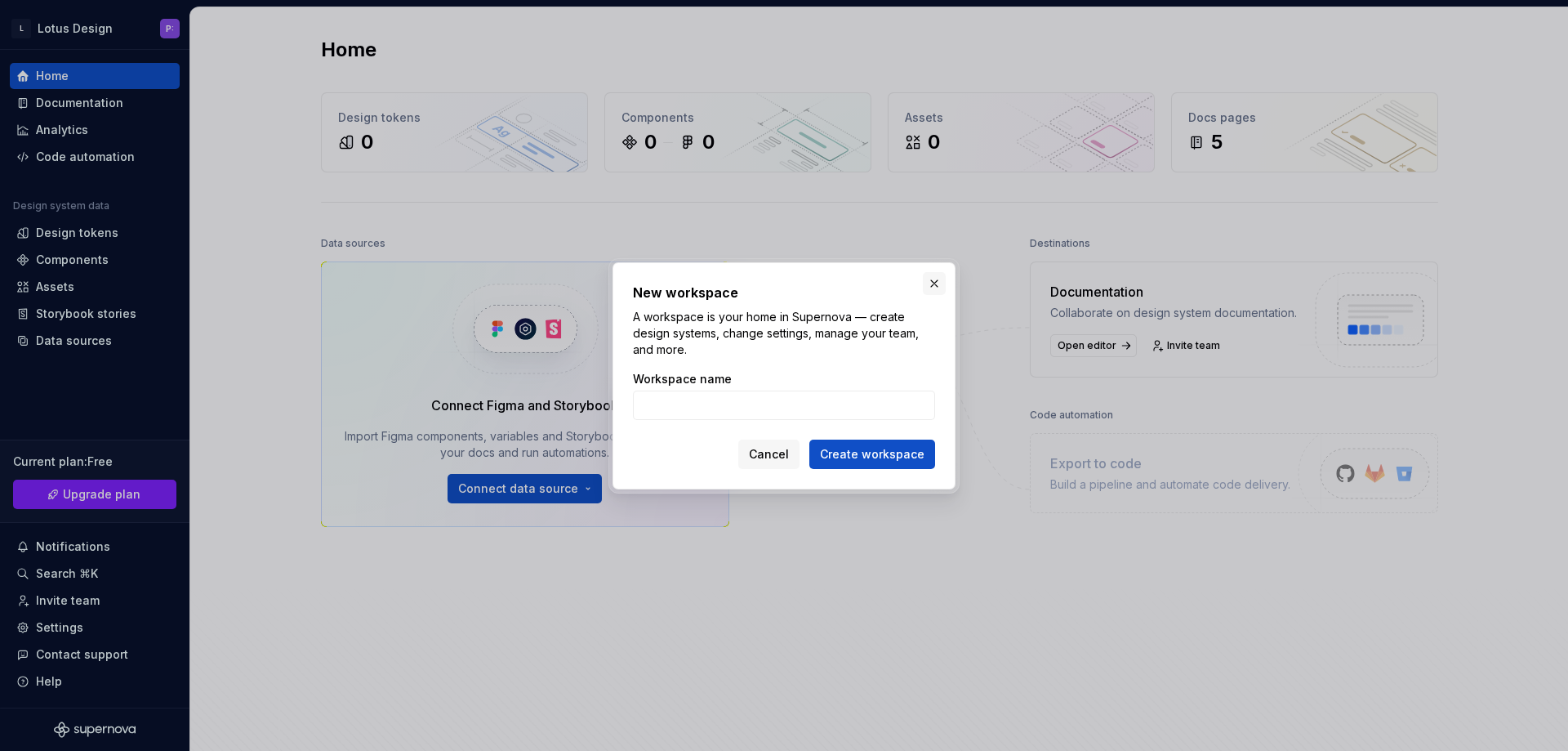
click at [943, 287] on button "button" at bounding box center [934, 284] width 23 height 23
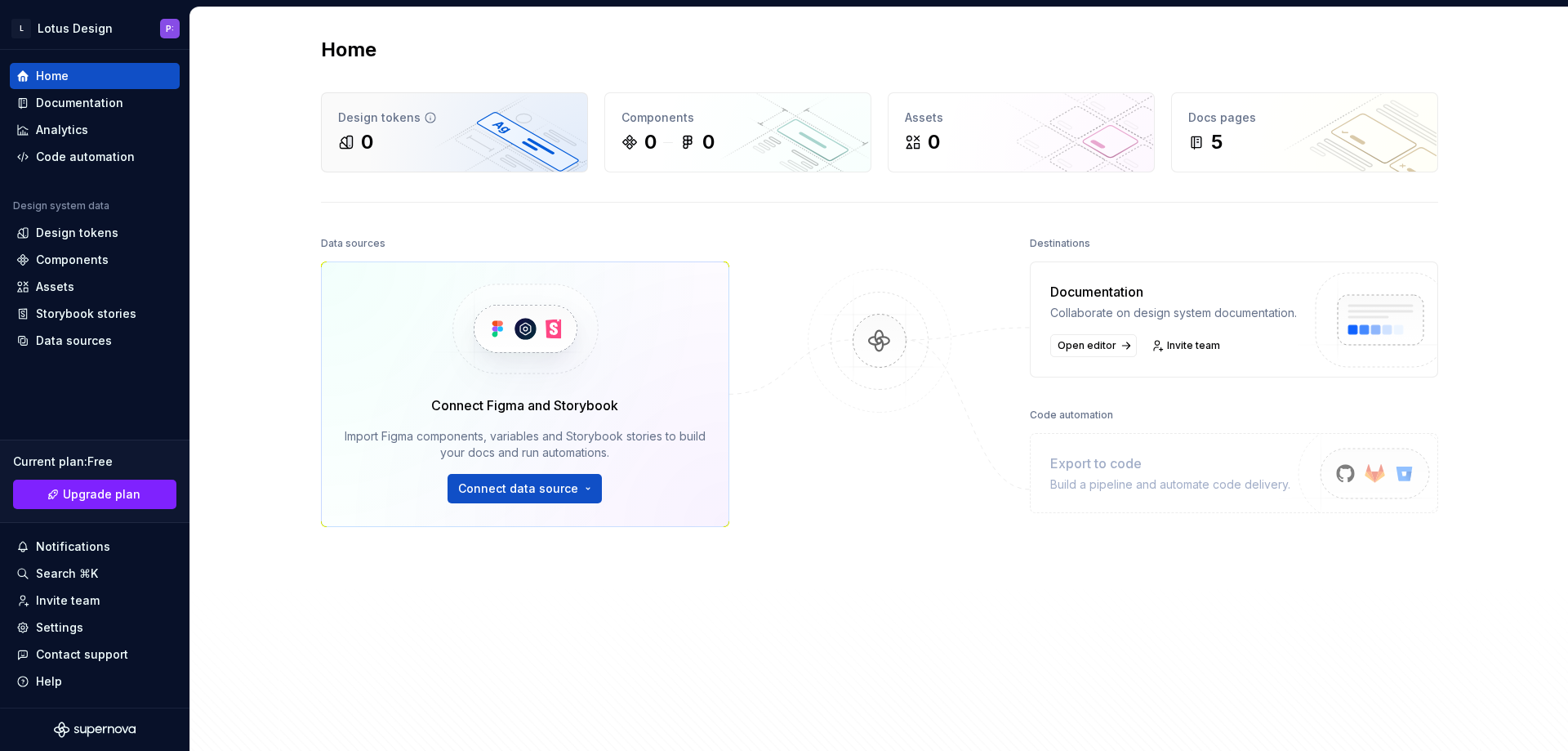
drag, startPoint x: 219, startPoint y: 0, endPoint x: 329, endPoint y: 168, distance: 200.8
